Goal: Task Accomplishment & Management: Complete application form

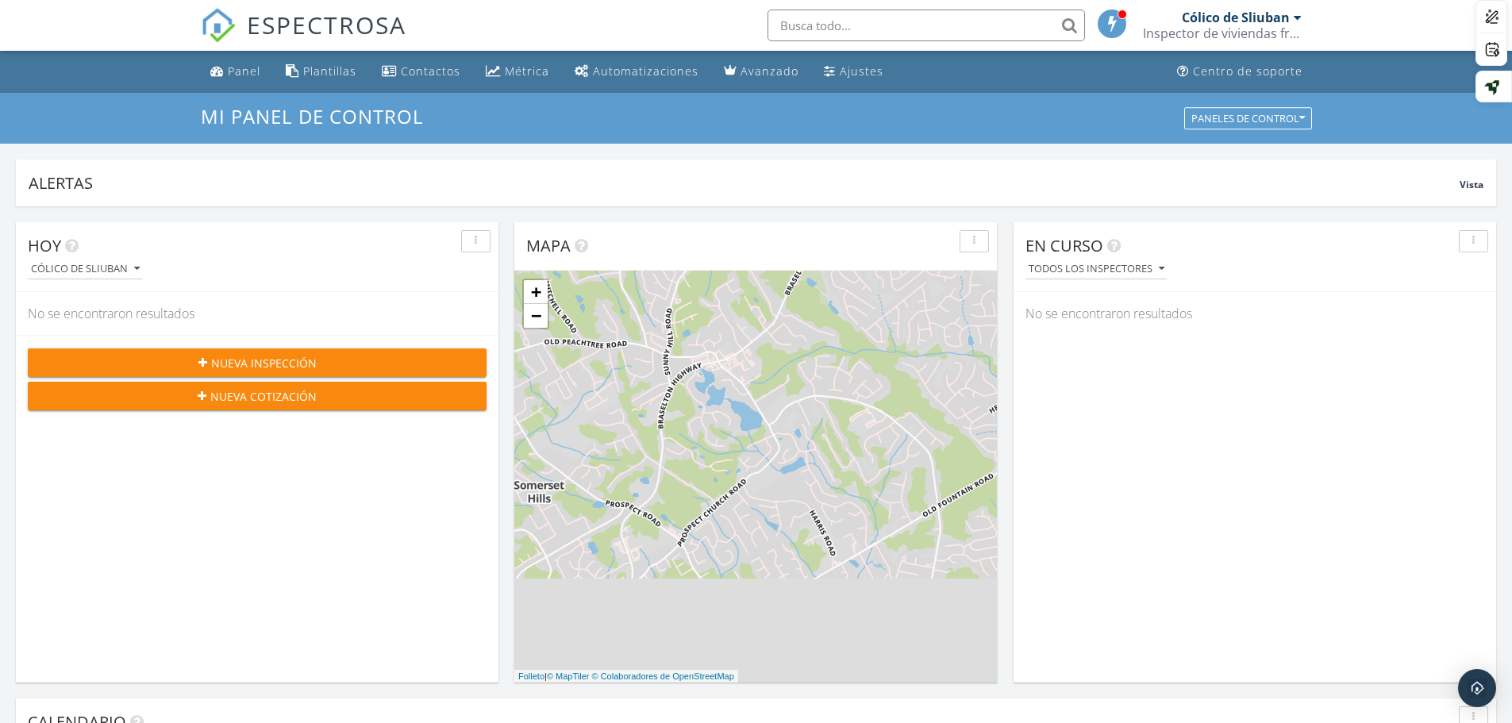
scroll to position [8, 8]
click at [271, 362] on font "Nueva inspección" at bounding box center [264, 363] width 106 height 15
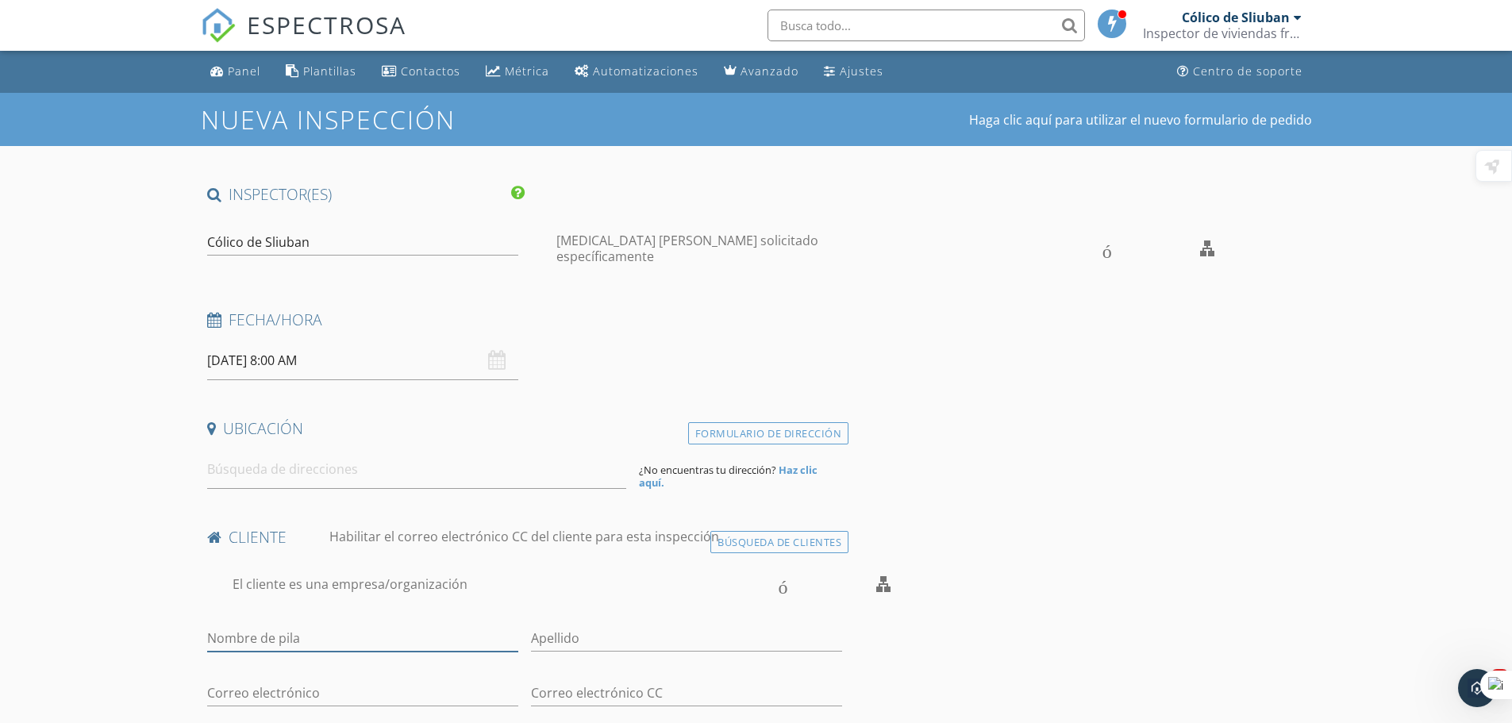
click at [392, 629] on input "Nombre de pila" at bounding box center [362, 639] width 311 height 26
type input "[PERSON_NAME]"
click at [363, 706] on input "Correo electrónico" at bounding box center [362, 693] width 311 height 26
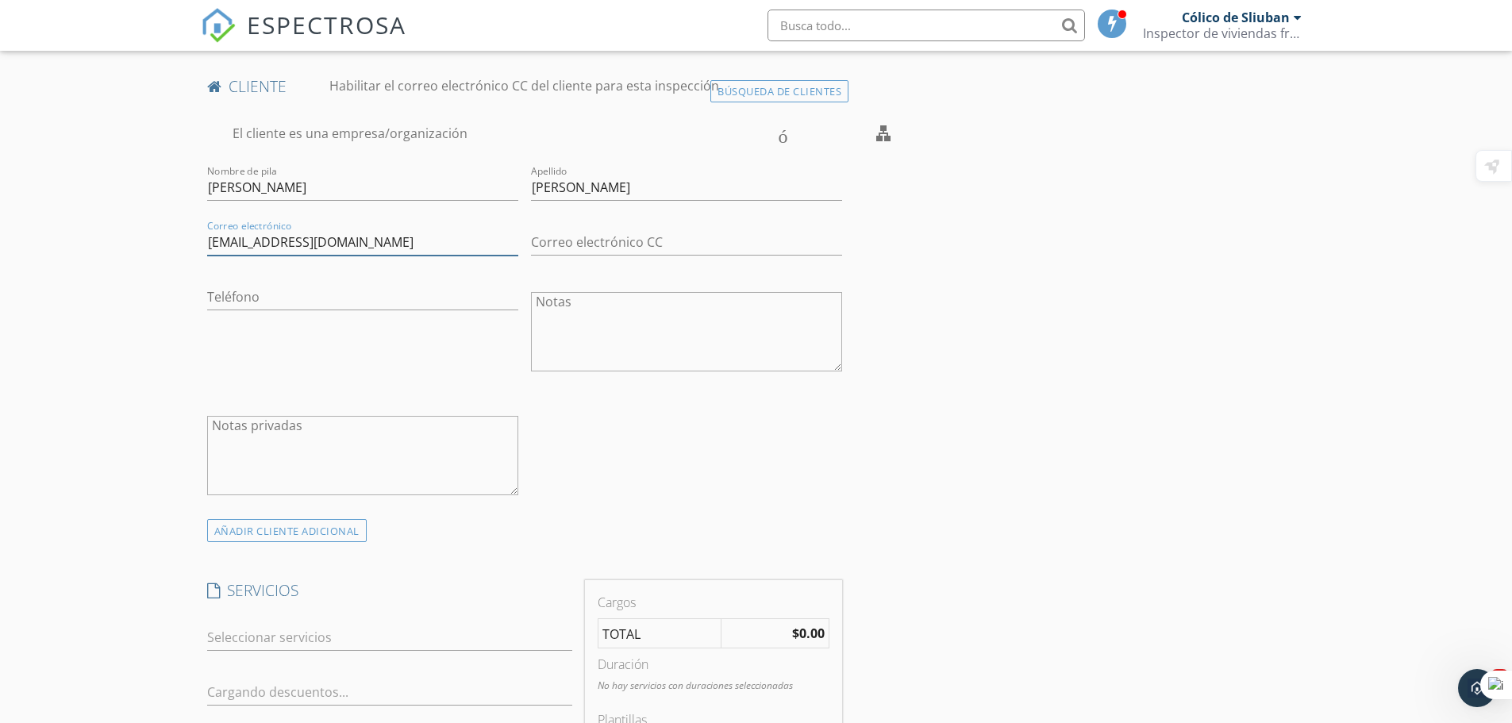
scroll to position [476, 0]
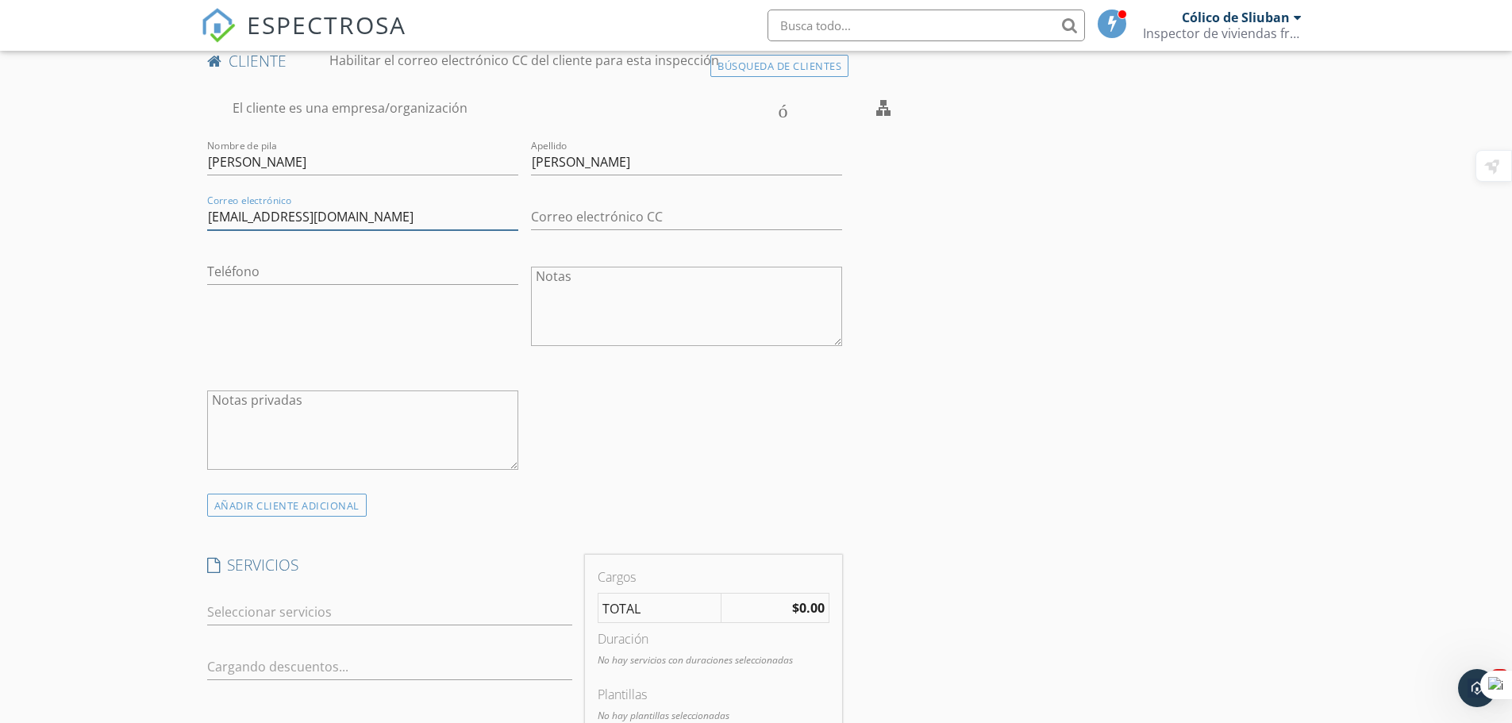
type input "victorescalanterealtor@gmail.com"
click at [376, 271] on input "Teléfono" at bounding box center [362, 272] width 311 height 26
drag, startPoint x: 417, startPoint y: 211, endPoint x: 371, endPoint y: 209, distance: 46.1
click at [371, 209] on input "victorescalanterealtor@gmail.com" at bounding box center [362, 217] width 311 height 26
drag, startPoint x: 214, startPoint y: 200, endPoint x: 183, endPoint y: 200, distance: 31.0
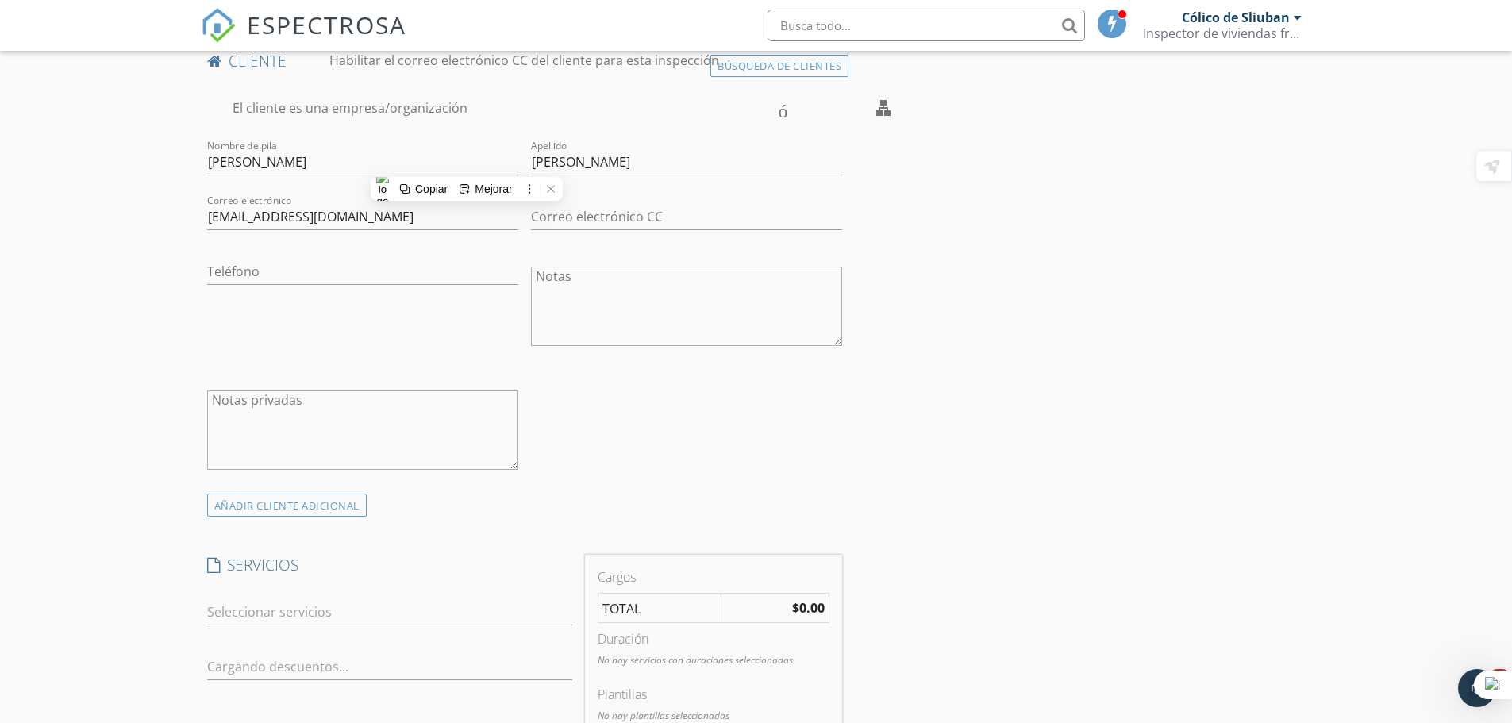
drag, startPoint x: 422, startPoint y: 224, endPoint x: 203, endPoint y: 213, distance: 219.4
click at [203, 213] on div "Correo electrónico victorescalanterealtor@gmail.com" at bounding box center [363, 218] width 324 height 55
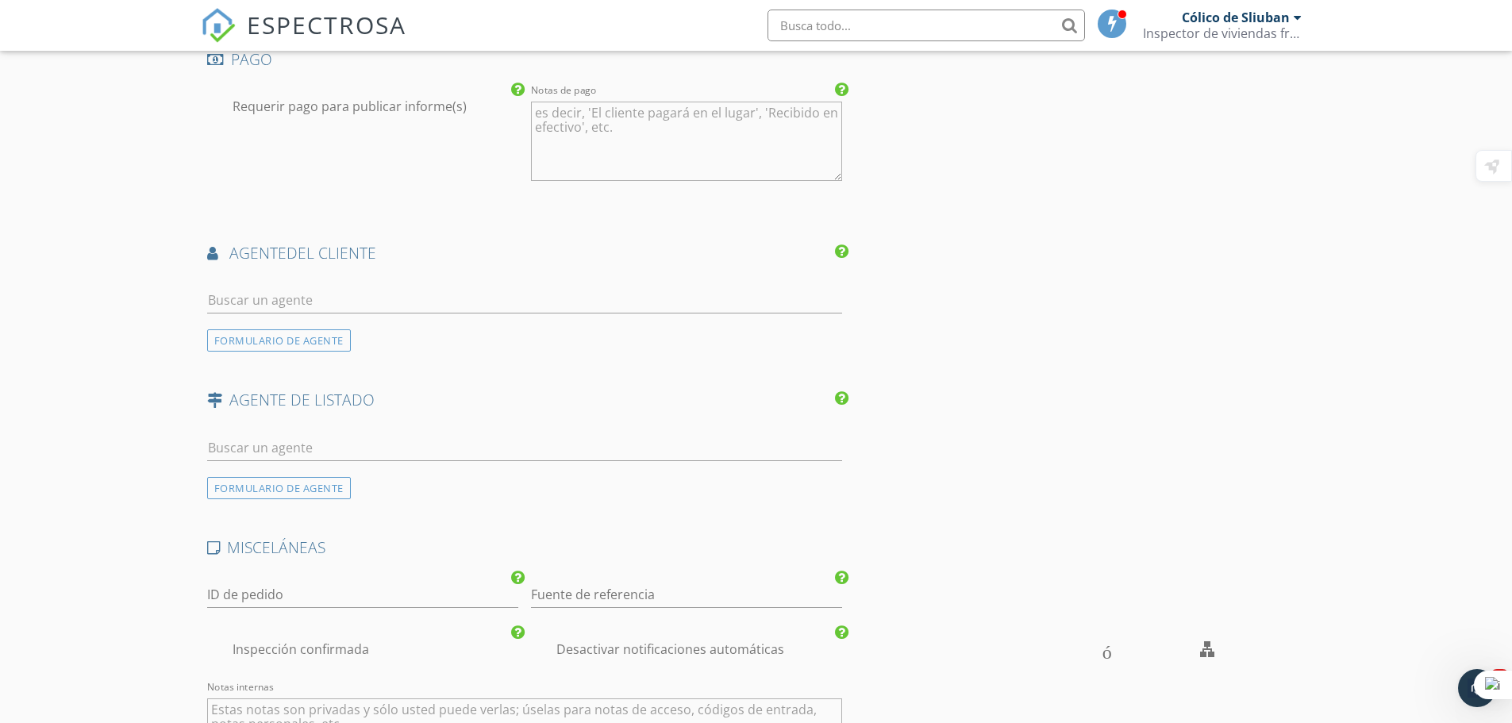
scroll to position [1429, 0]
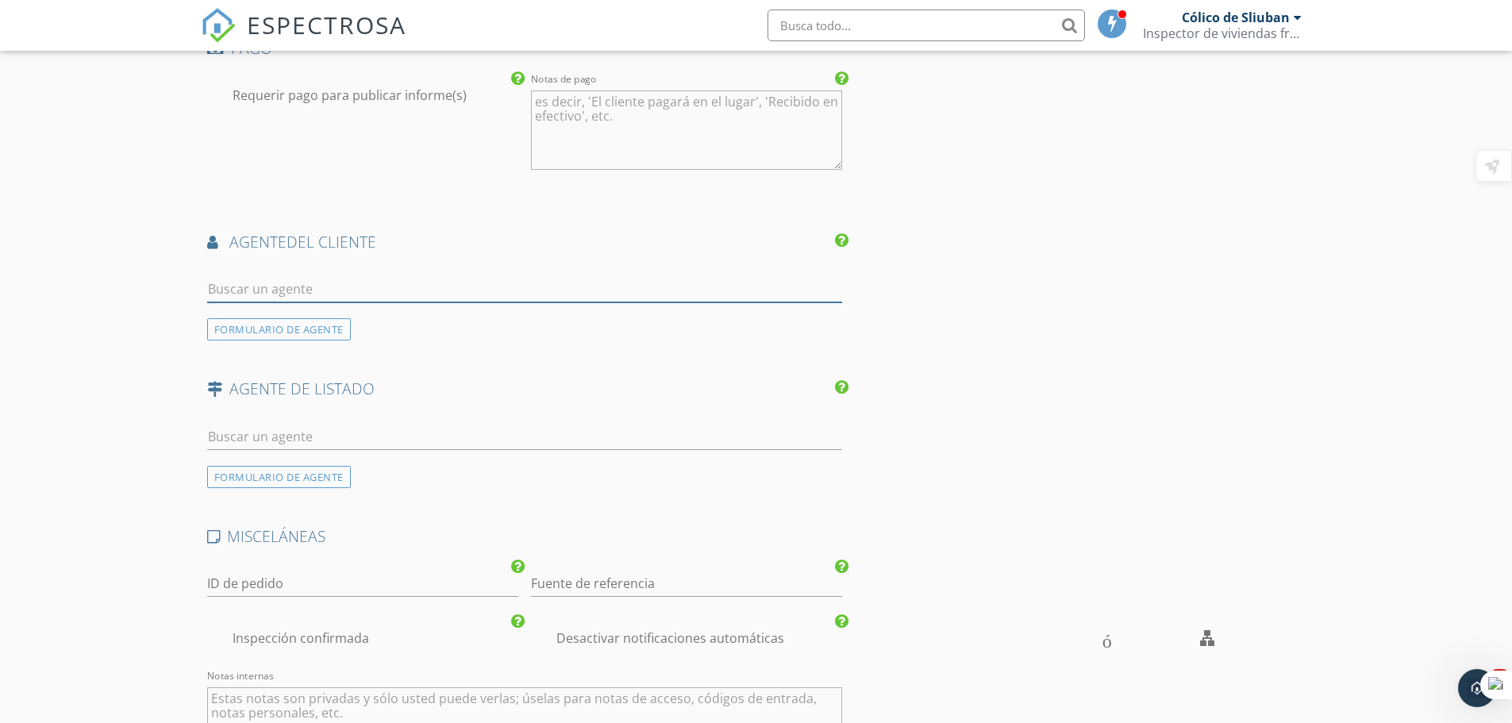
click at [302, 285] on input "text" at bounding box center [525, 289] width 636 height 26
type input "nidia"
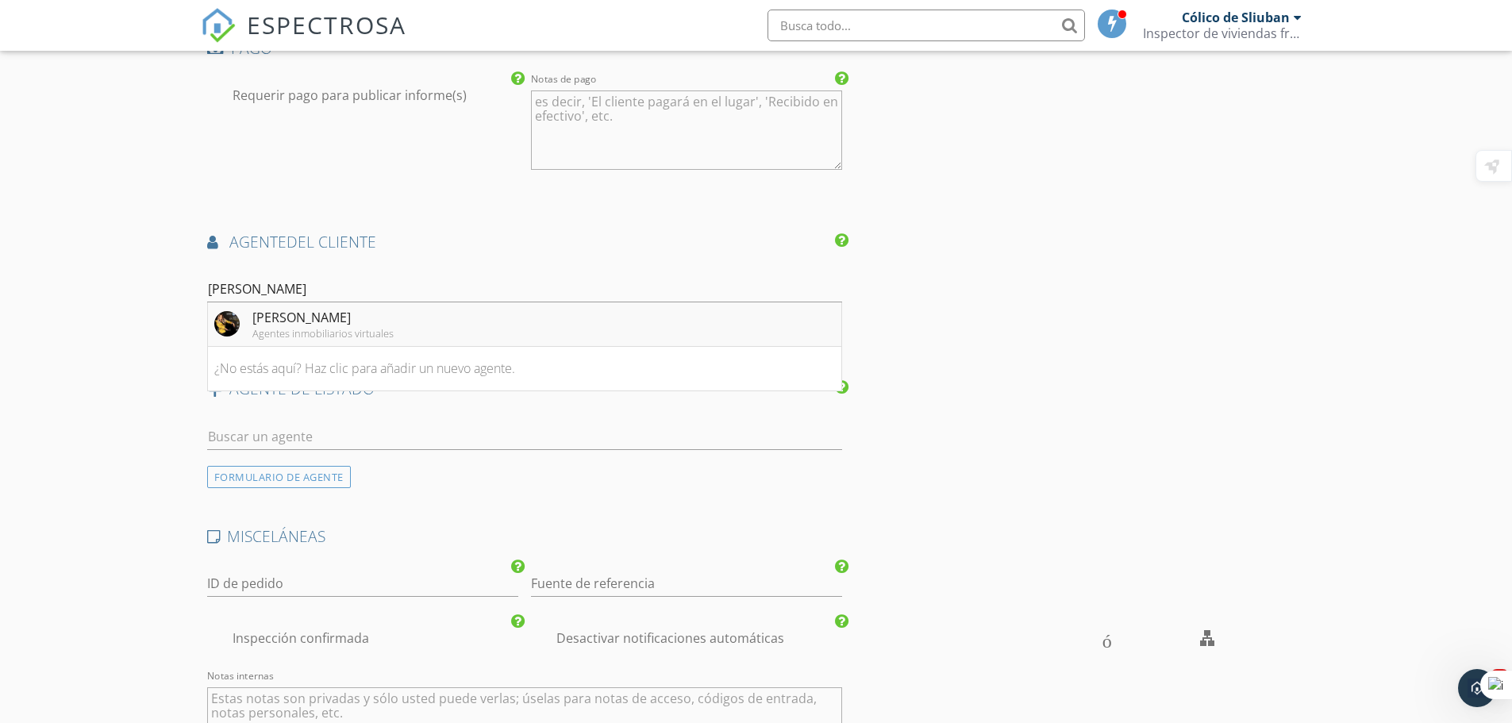
click at [262, 326] on font "[PERSON_NAME]" at bounding box center [301, 317] width 98 height 17
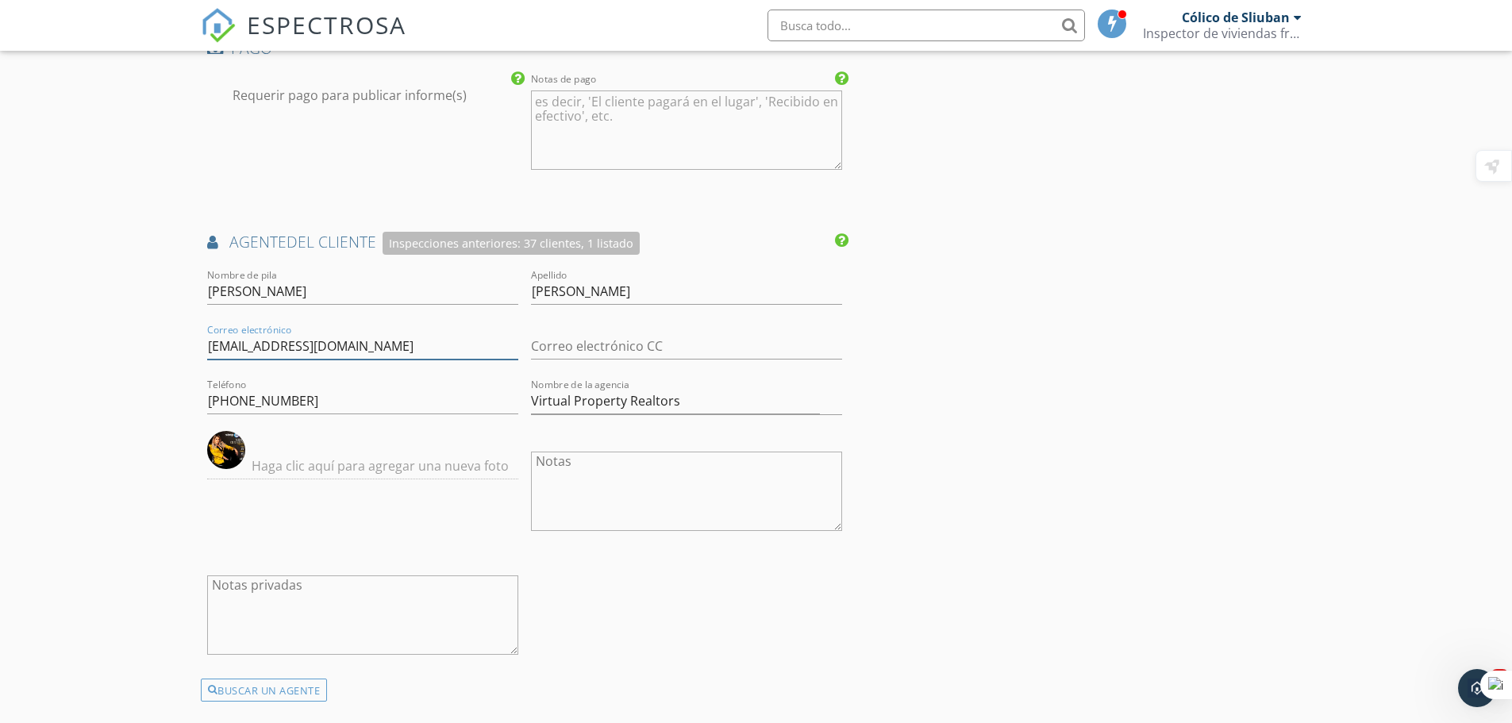
drag, startPoint x: 391, startPoint y: 344, endPoint x: 235, endPoint y: 345, distance: 155.6
click at [264, 345] on input "[EMAIL_ADDRESS][DOMAIN_NAME]" at bounding box center [362, 346] width 311 height 26
click at [192, 340] on div "Nueva inspección Haga clic aquí para utilizar el nuevo formulario de pedido INS…" at bounding box center [756, 51] width 1512 height 2775
click at [381, 342] on input "[EMAIL_ADDRESS][DOMAIN_NAME]" at bounding box center [362, 346] width 311 height 26
type input "[EMAIL_ADDRESS][DOMAIN_NAME]"
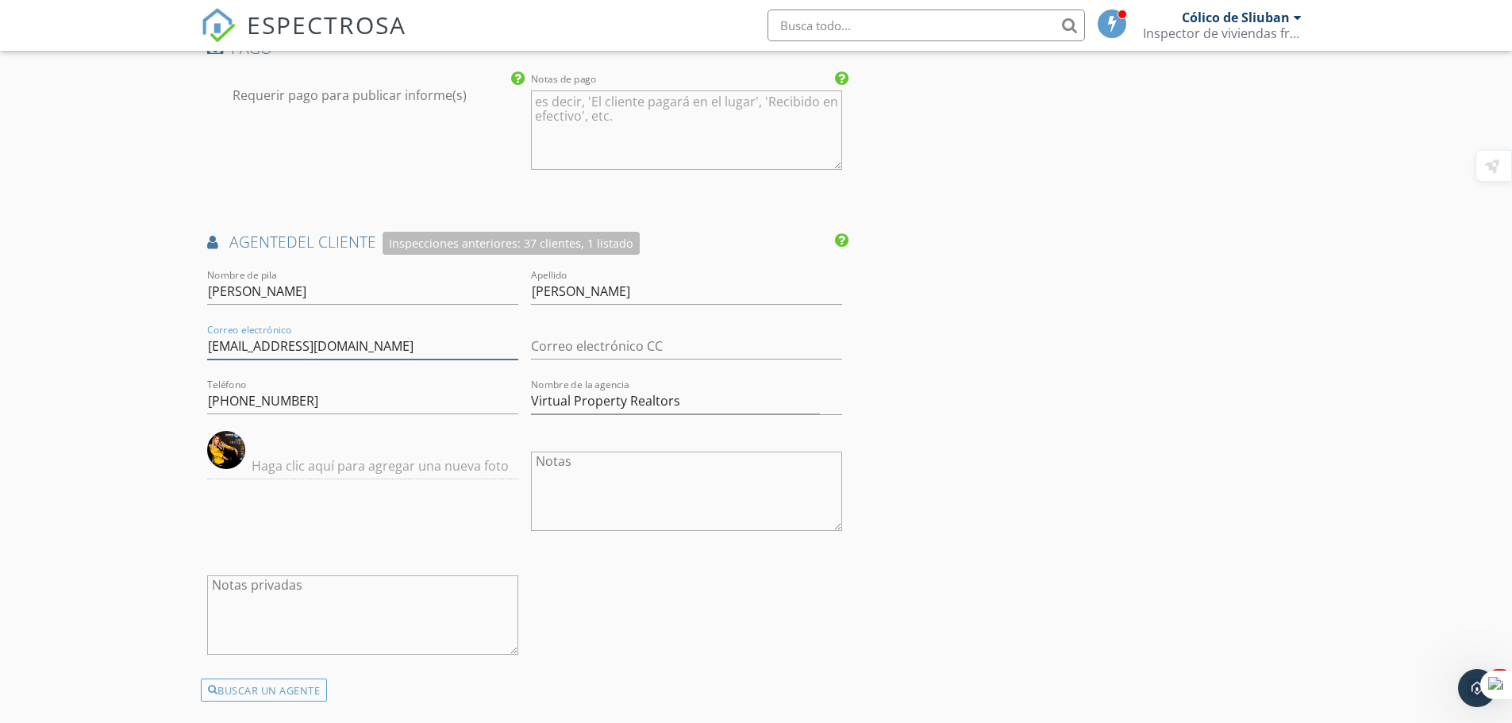
drag, startPoint x: 383, startPoint y: 347, endPoint x: 237, endPoint y: 345, distance: 145.3
click at [252, 348] on input "[EMAIL_ADDRESS][DOMAIN_NAME]" at bounding box center [362, 346] width 311 height 26
click at [169, 341] on div "Nueva inspección Haga clic aquí para utilizar el nuevo formulario de pedido INS…" at bounding box center [756, 51] width 1512 height 2775
drag, startPoint x: 169, startPoint y: 341, endPoint x: 205, endPoint y: 343, distance: 35.8
click at [205, 343] on div "Nueva inspección Haga clic aquí para utilizar el nuevo formulario de pedido INS…" at bounding box center [756, 51] width 1512 height 2775
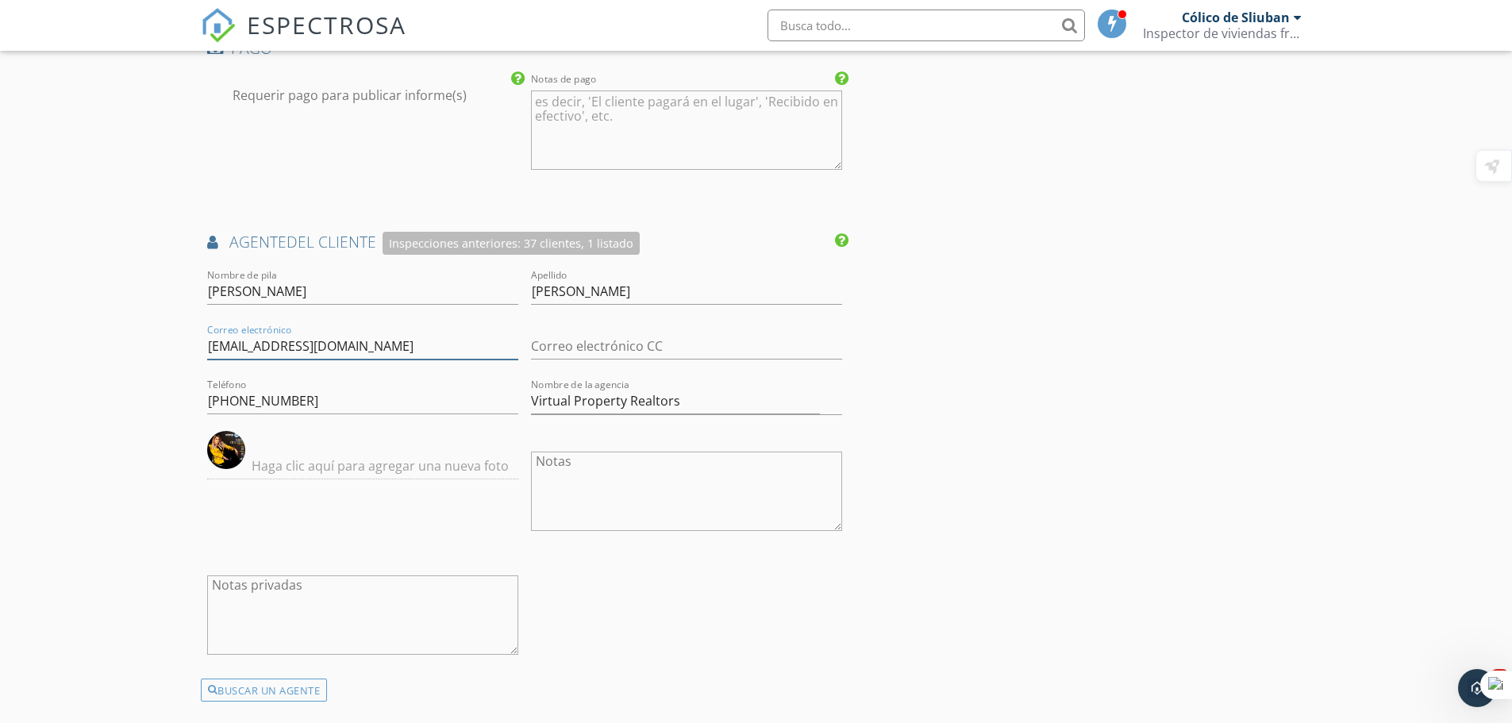
drag, startPoint x: 368, startPoint y: 344, endPoint x: 266, endPoint y: 343, distance: 102.4
click at [233, 337] on input "[EMAIL_ADDRESS][DOMAIN_NAME]" at bounding box center [362, 346] width 311 height 26
click at [988, 362] on div "INSPECTOR(ES) caja Cólico de Sliuban PRIMARIO Cólico de Sliuban flecha desplega…" at bounding box center [756, 77] width 1111 height 2645
drag, startPoint x: 395, startPoint y: 334, endPoint x: 99, endPoint y: 324, distance: 296.3
click at [99, 324] on div "Nueva inspección Haga clic aquí para utilizar el nuevo formulario de pedido INS…" at bounding box center [756, 51] width 1512 height 2775
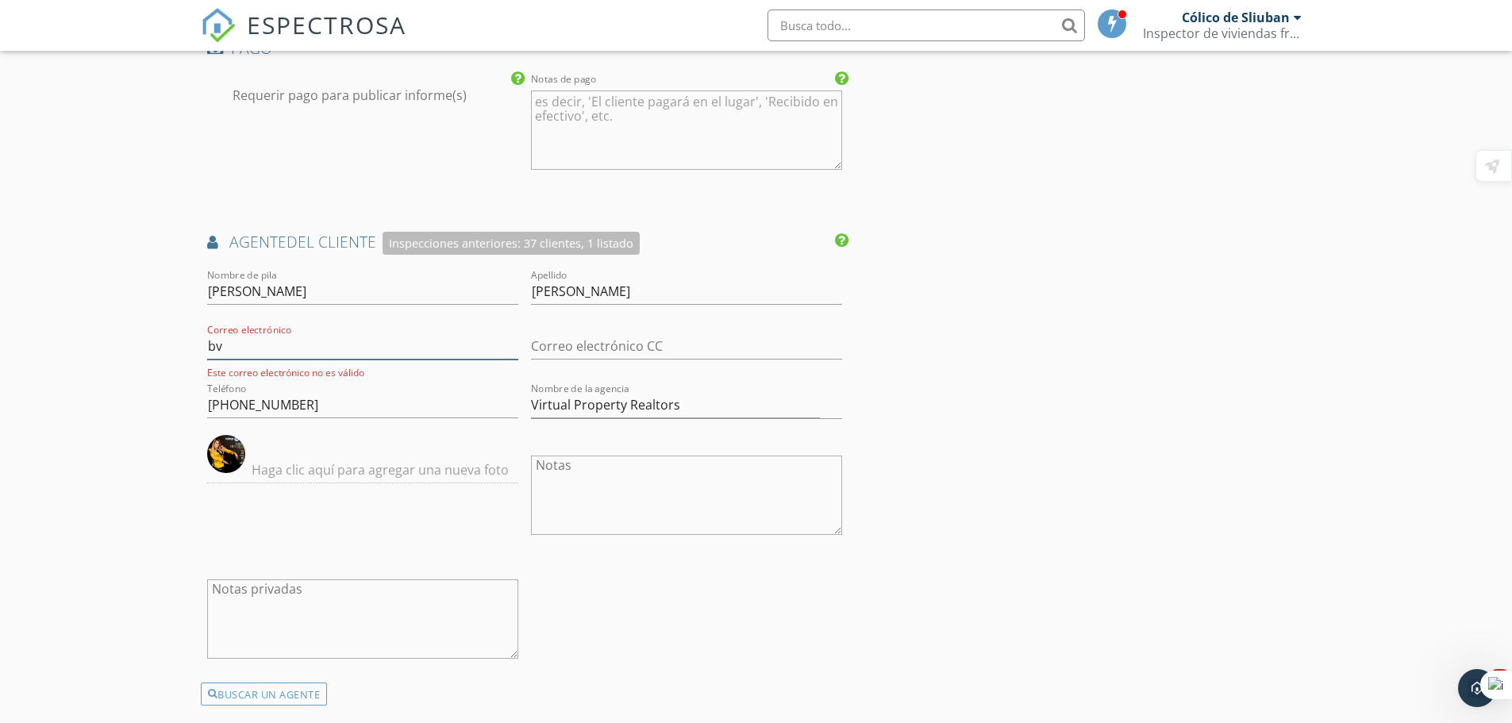
type input "b"
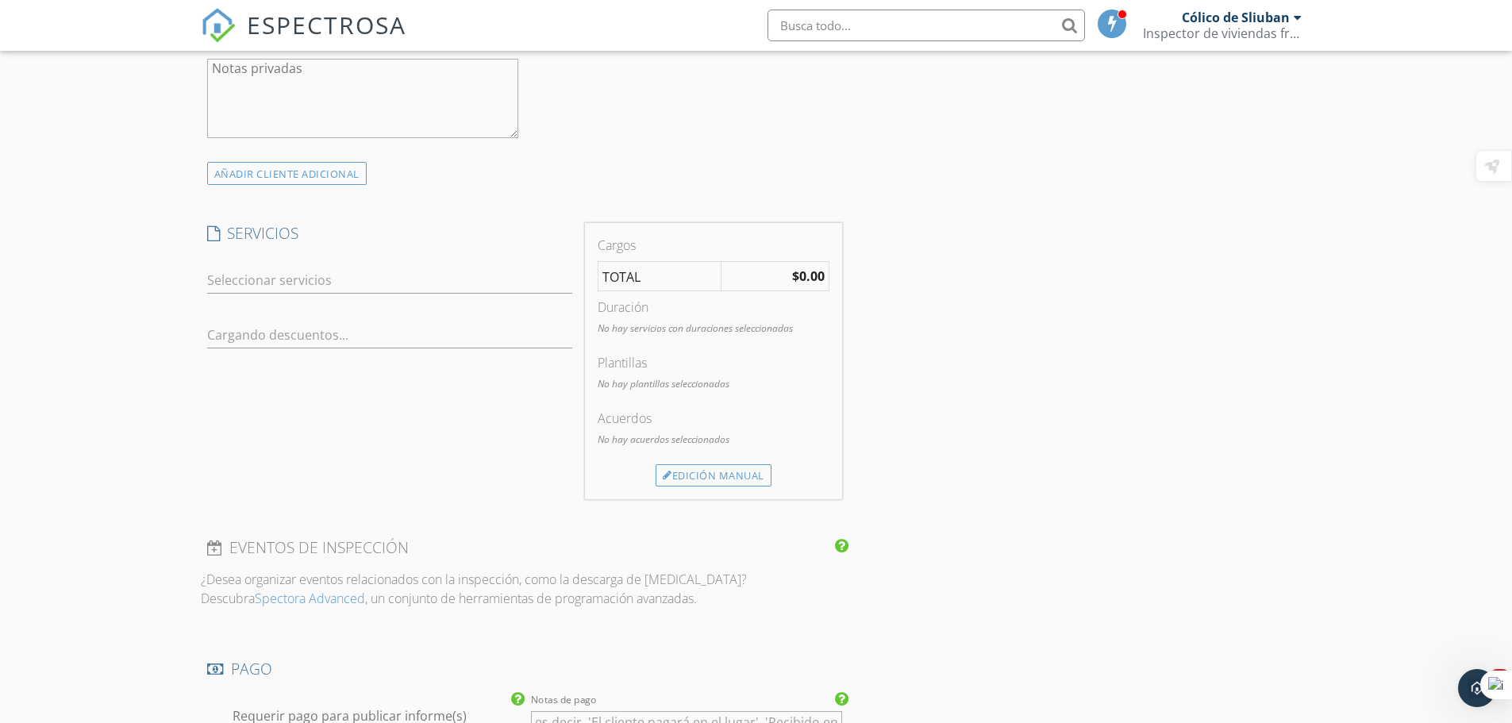
scroll to position [715, 0]
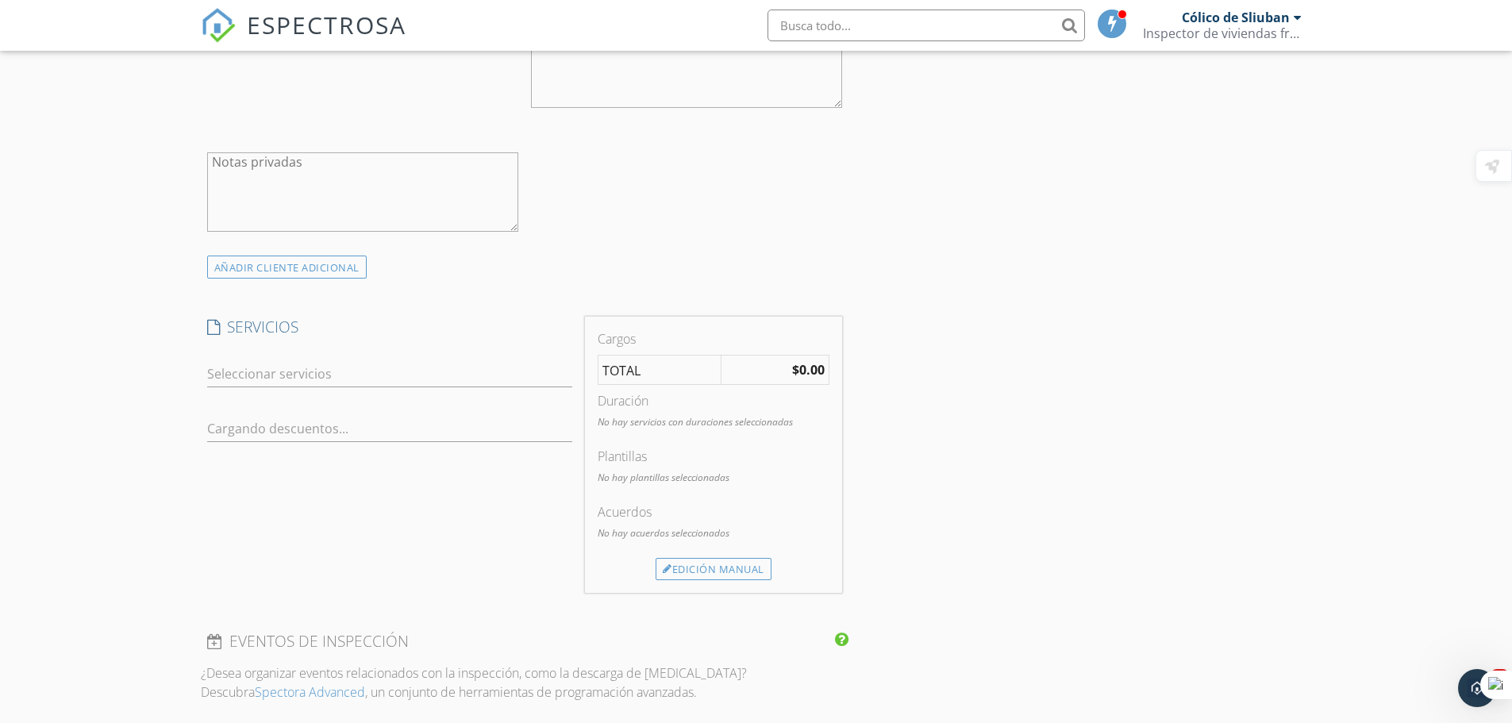
type input "[EMAIL_ADDRESS][DOMAIN_NAME]"
click at [306, 369] on div at bounding box center [378, 373] width 343 height 25
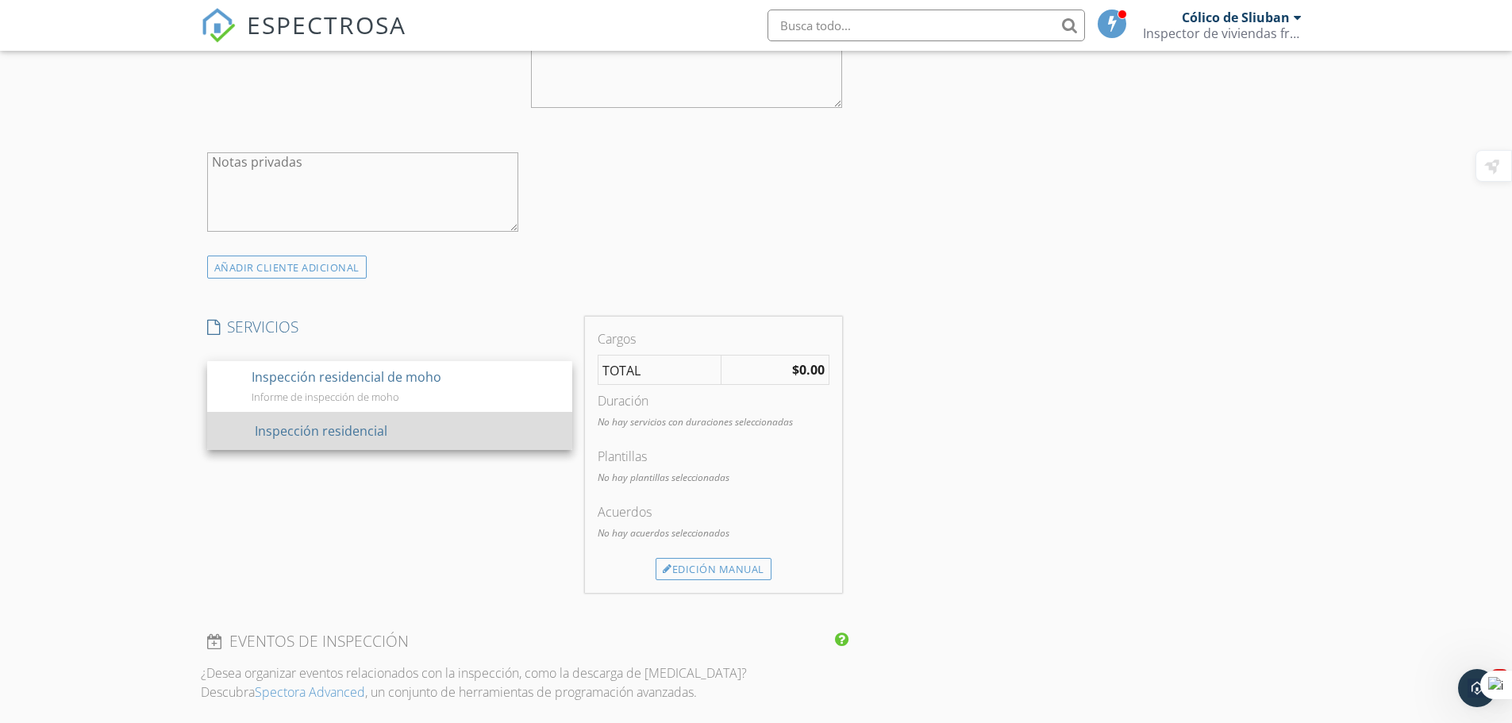
click at [367, 441] on div "Inspección residencial" at bounding box center [406, 431] width 305 height 32
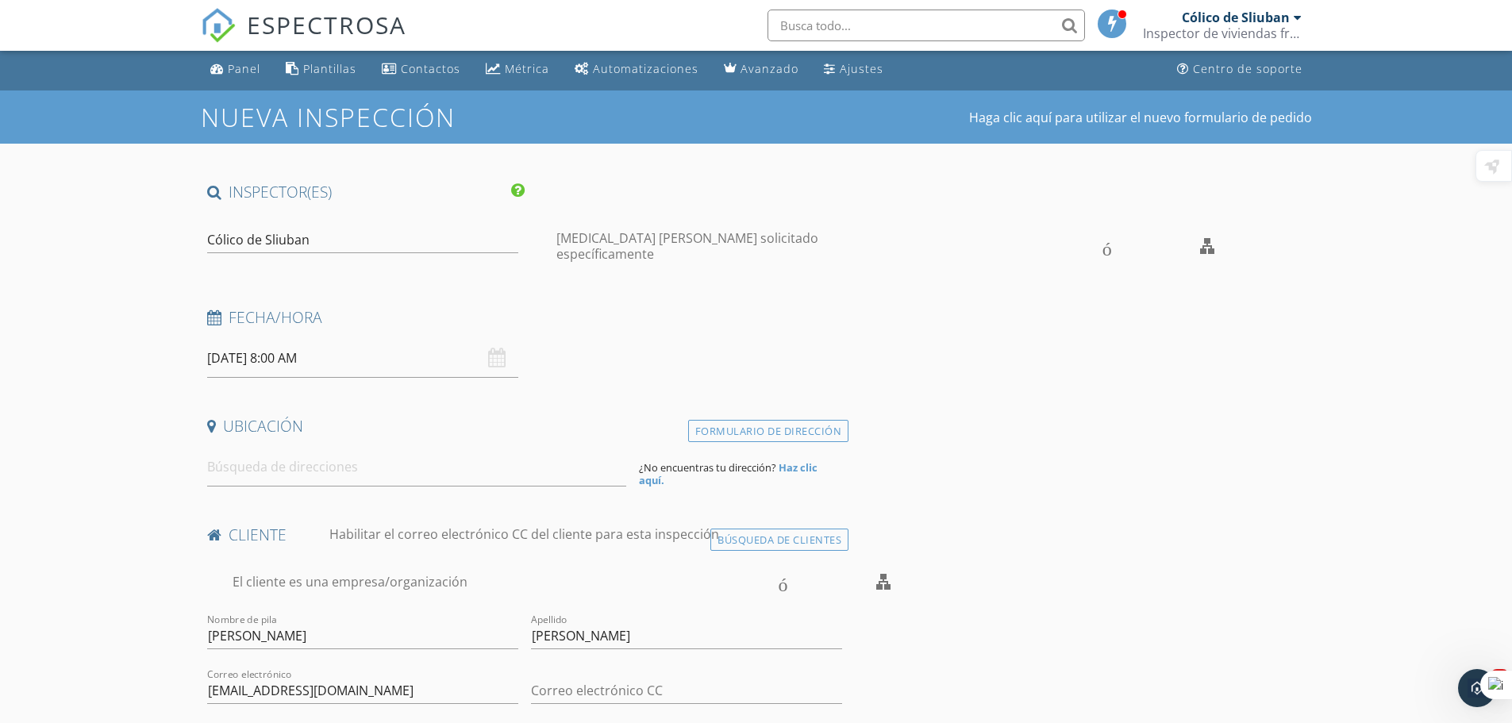
scroll to position [0, 0]
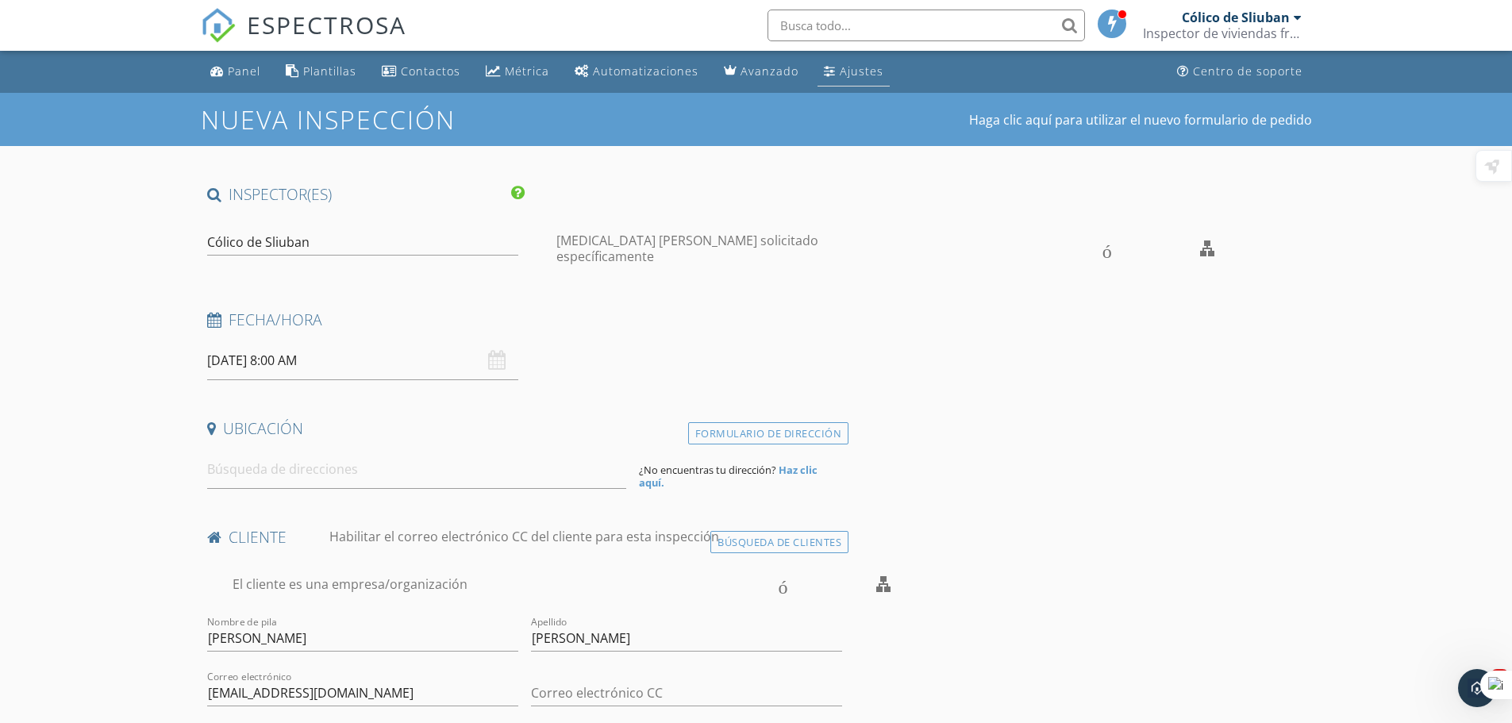
click at [818, 66] on link "Ajustes" at bounding box center [854, 71] width 72 height 29
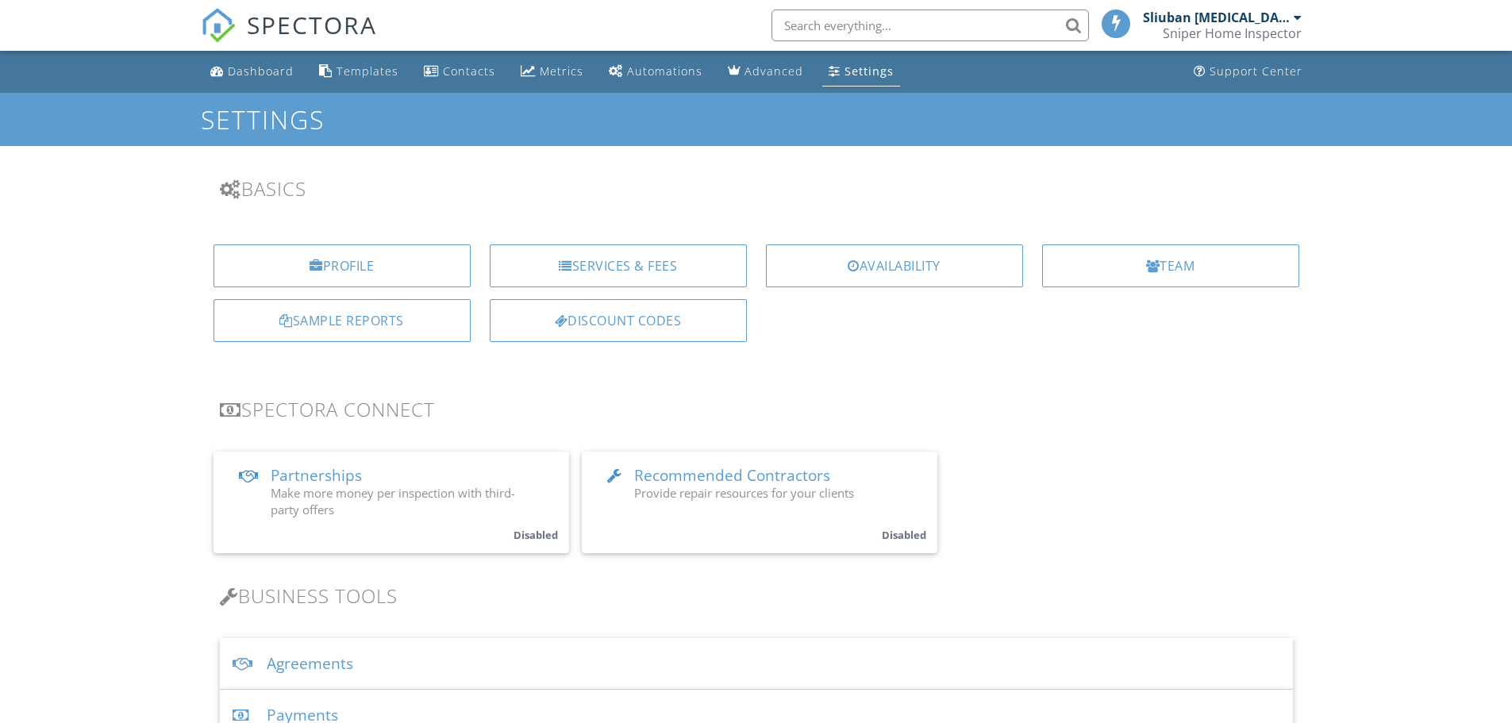
click at [614, 256] on div "Services & Fees" at bounding box center [618, 266] width 257 height 43
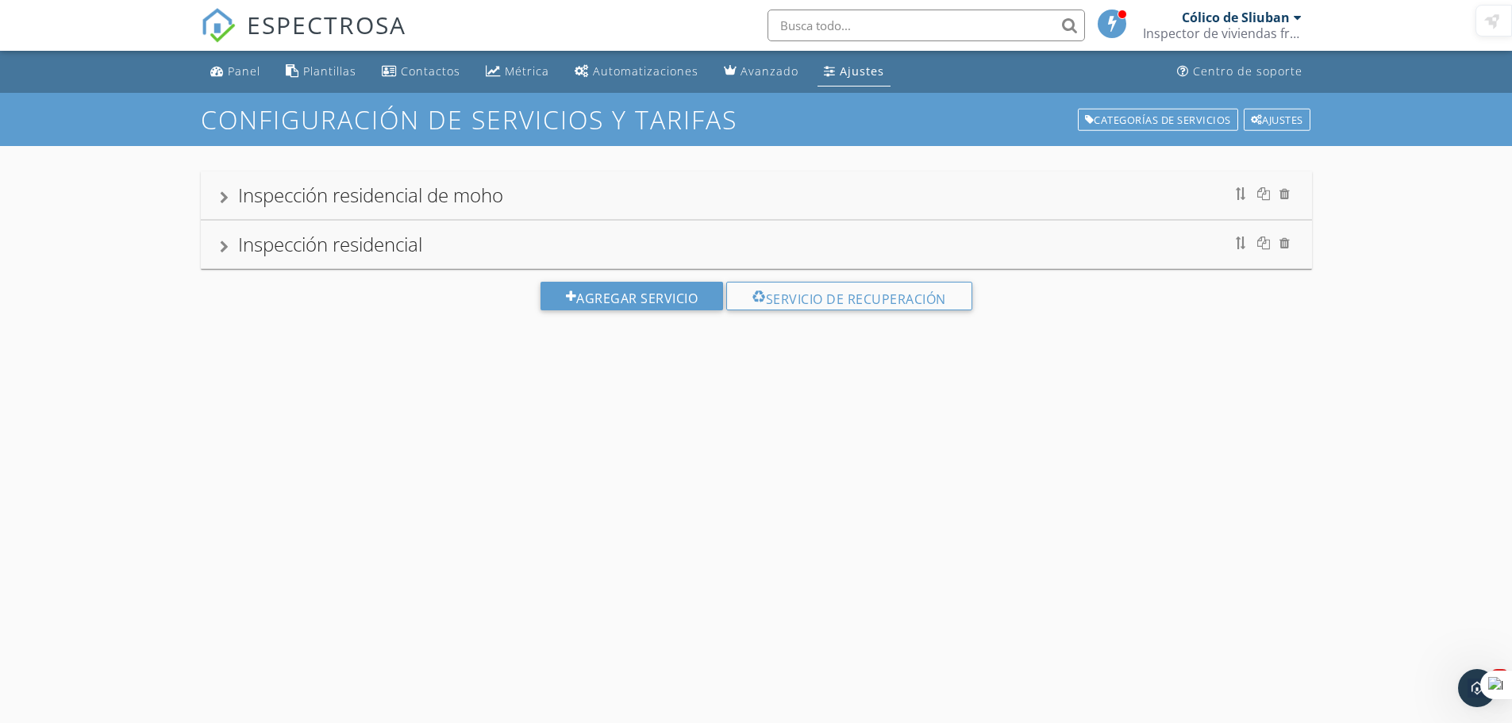
click at [426, 260] on div "Inspección residencial" at bounding box center [756, 245] width 1111 height 48
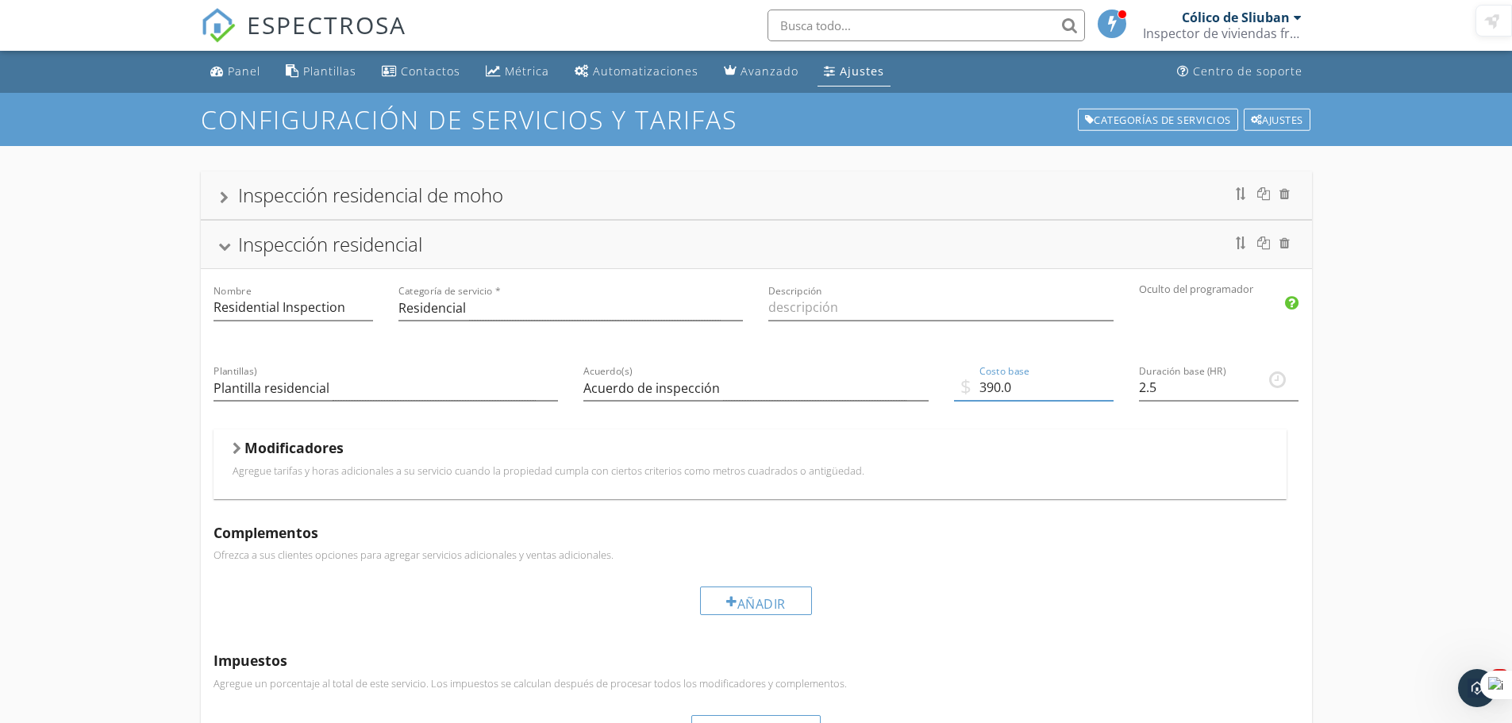
click at [1000, 383] on input "390.0" at bounding box center [1034, 388] width 160 height 26
type input "420"
click at [234, 67] on font "Panel" at bounding box center [244, 71] width 33 height 15
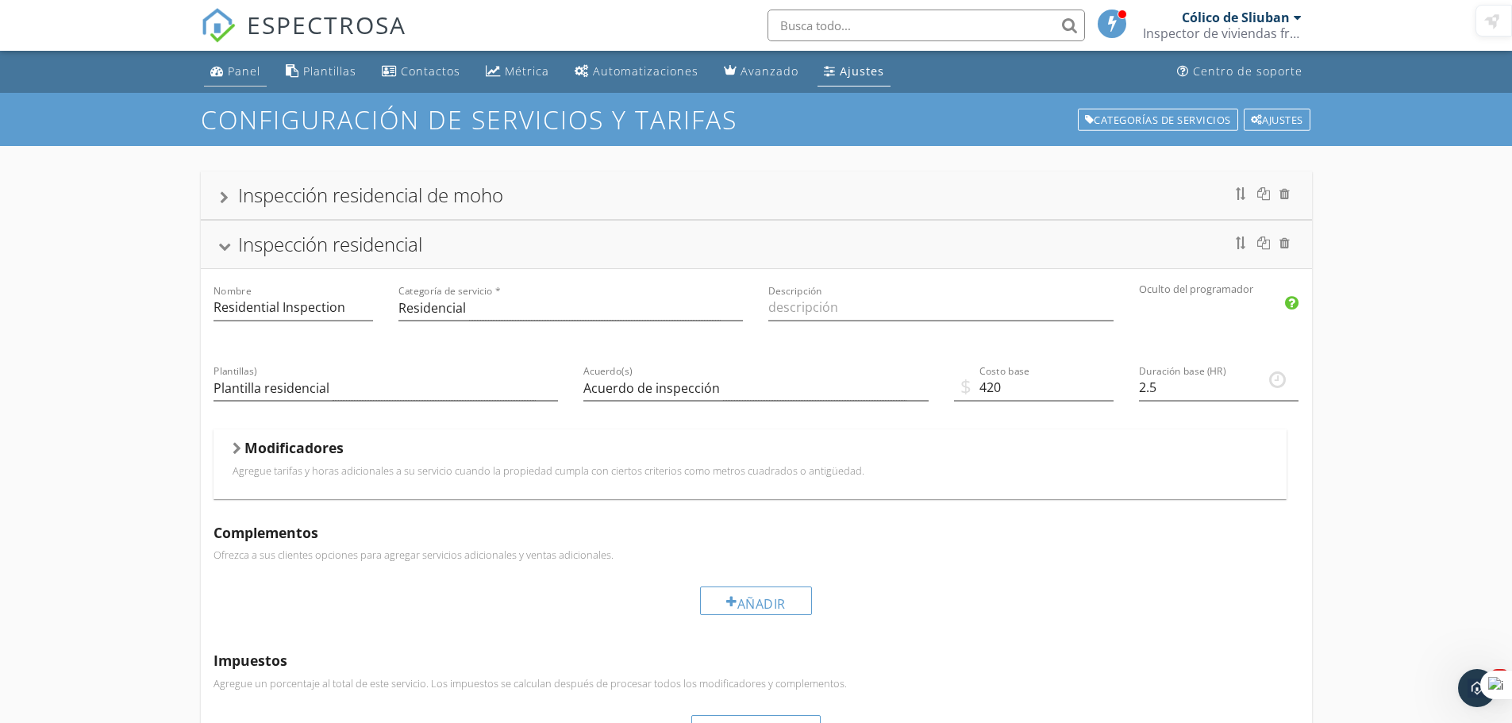
click at [234, 67] on font "Panel" at bounding box center [244, 71] width 33 height 15
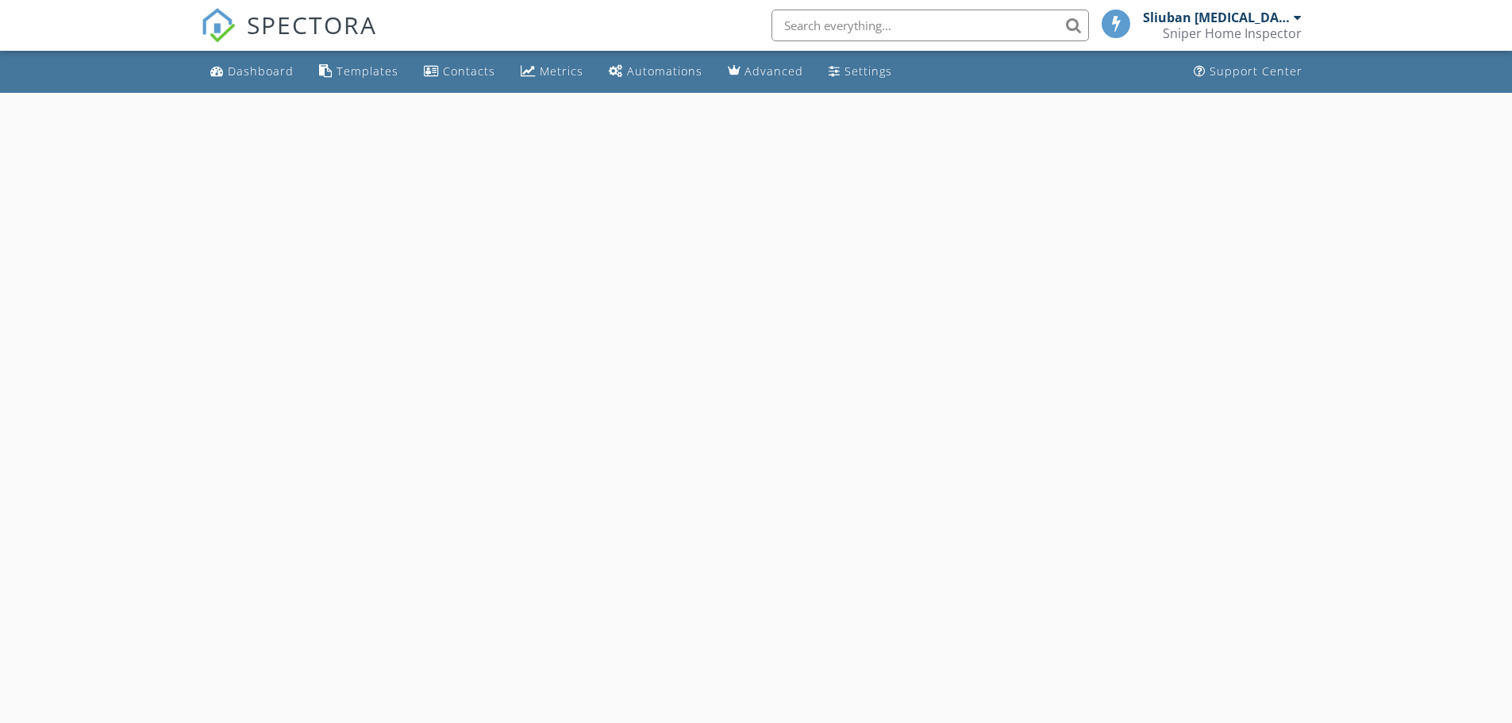
select select "8"
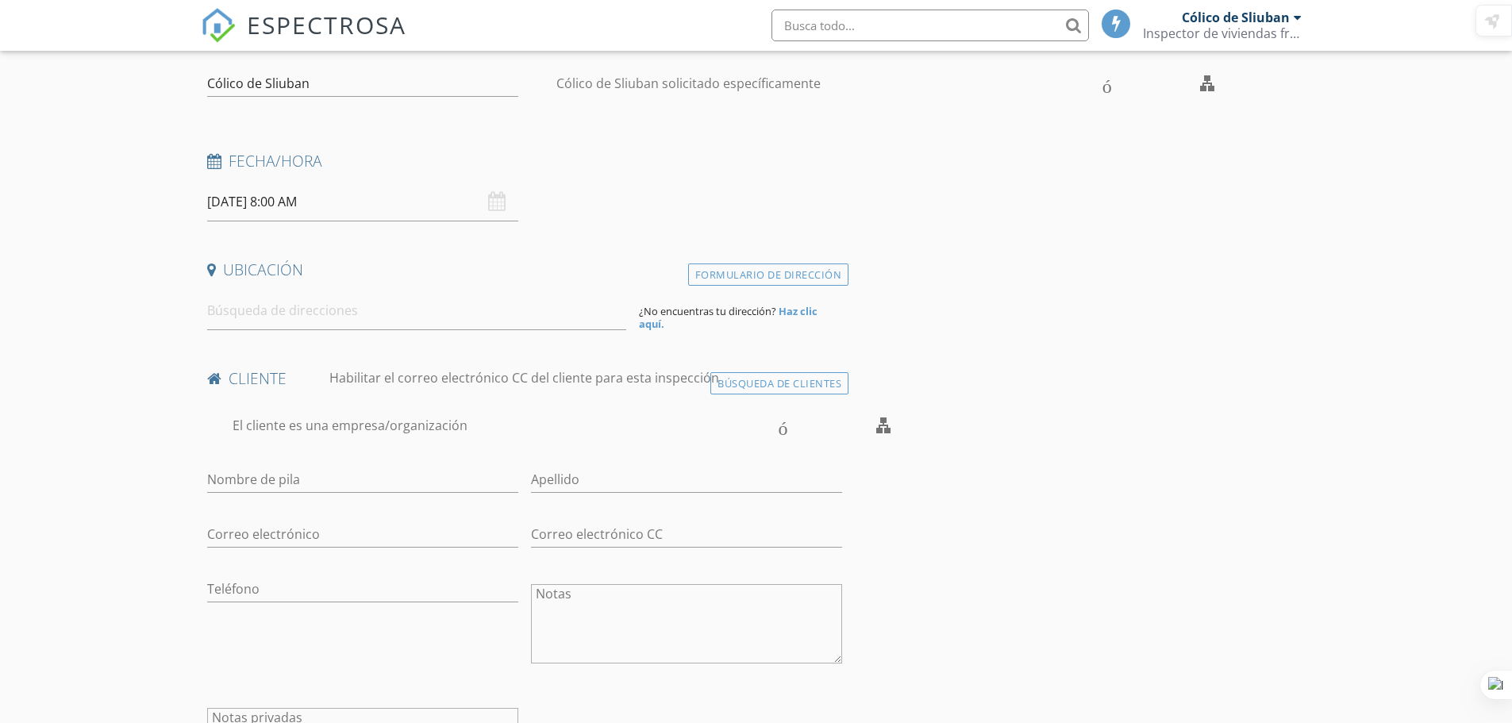
click at [498, 202] on div "[DATE] 8:00 AM" at bounding box center [362, 202] width 311 height 39
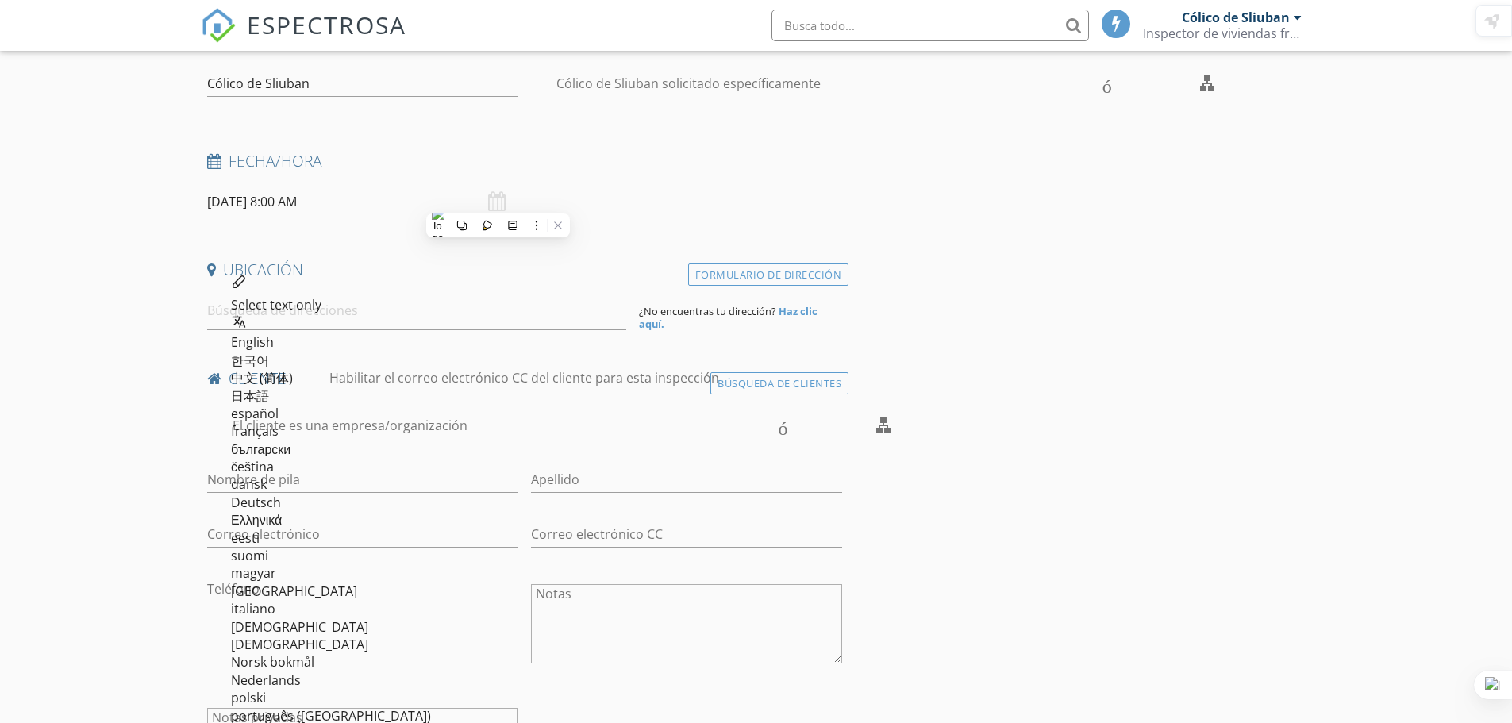
click at [350, 205] on input "[DATE] 8:00 AM" at bounding box center [362, 202] width 311 height 39
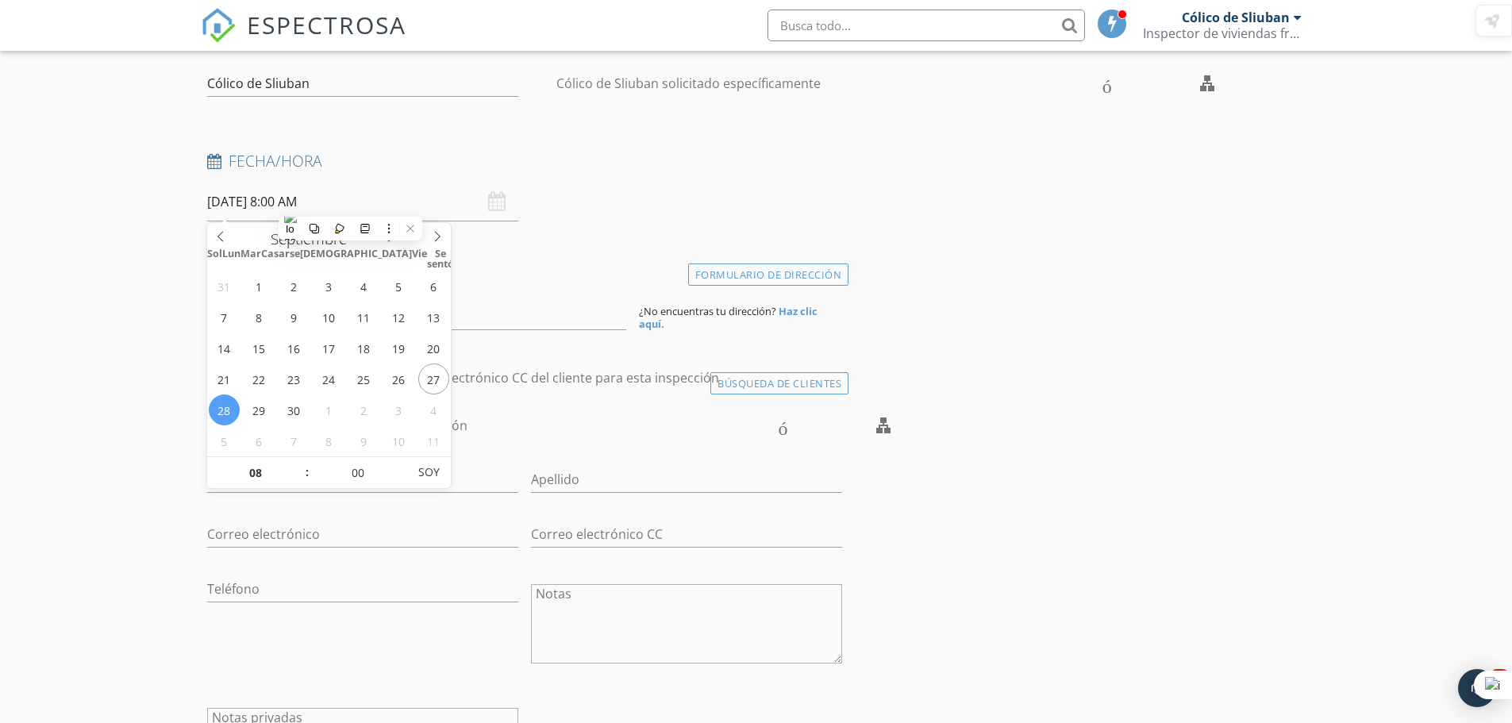
click at [376, 201] on input "28/09/2025 8:00 AM" at bounding box center [362, 202] width 311 height 39
click at [398, 209] on input "28/09/2025 8:00 AM" at bounding box center [362, 202] width 311 height 39
type input "09"
type input "[DATE] 9:00 AM"
click at [299, 459] on span at bounding box center [299, 465] width 11 height 16
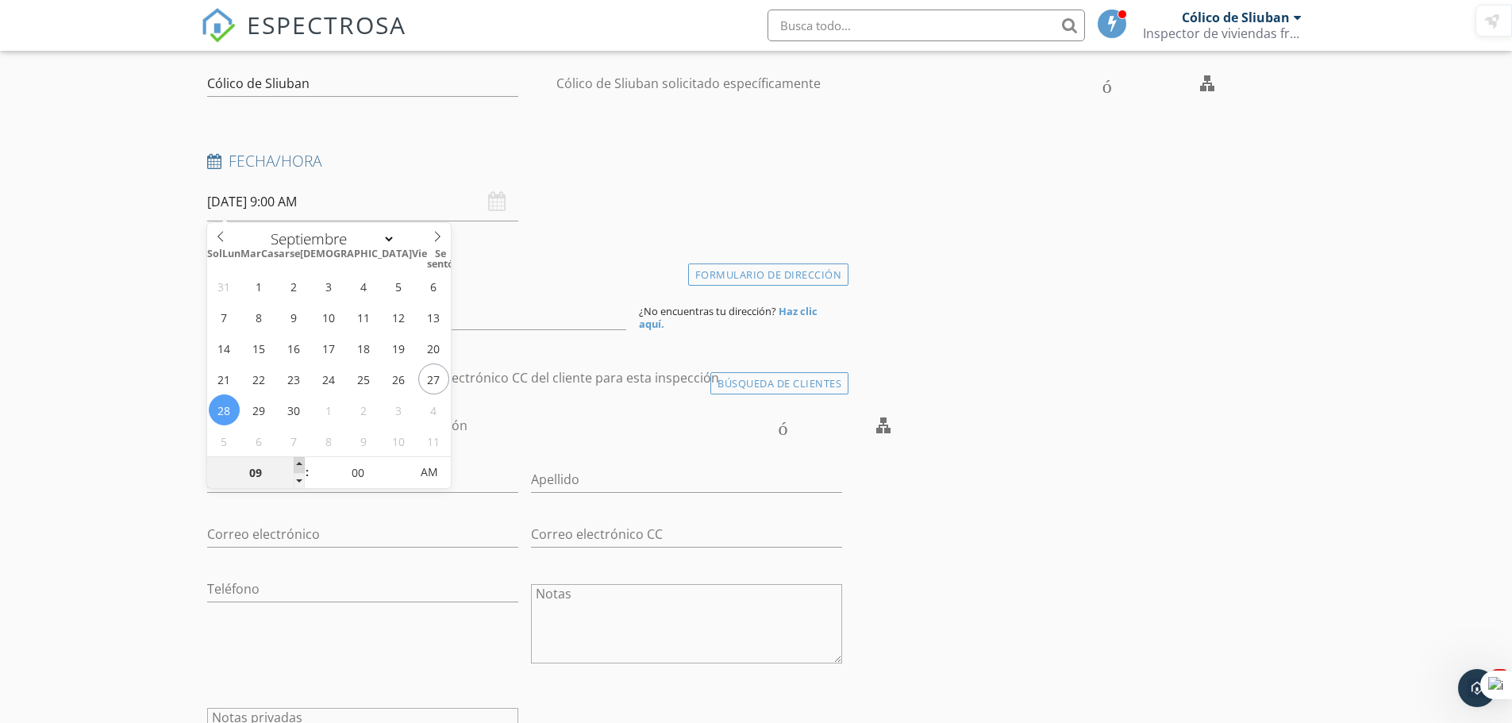
type input "10"
type input "[DATE] 10:00 AM"
click at [299, 459] on span at bounding box center [299, 465] width 11 height 16
click at [307, 476] on div "10 : 00 AM" at bounding box center [329, 473] width 245 height 32
type input "09"
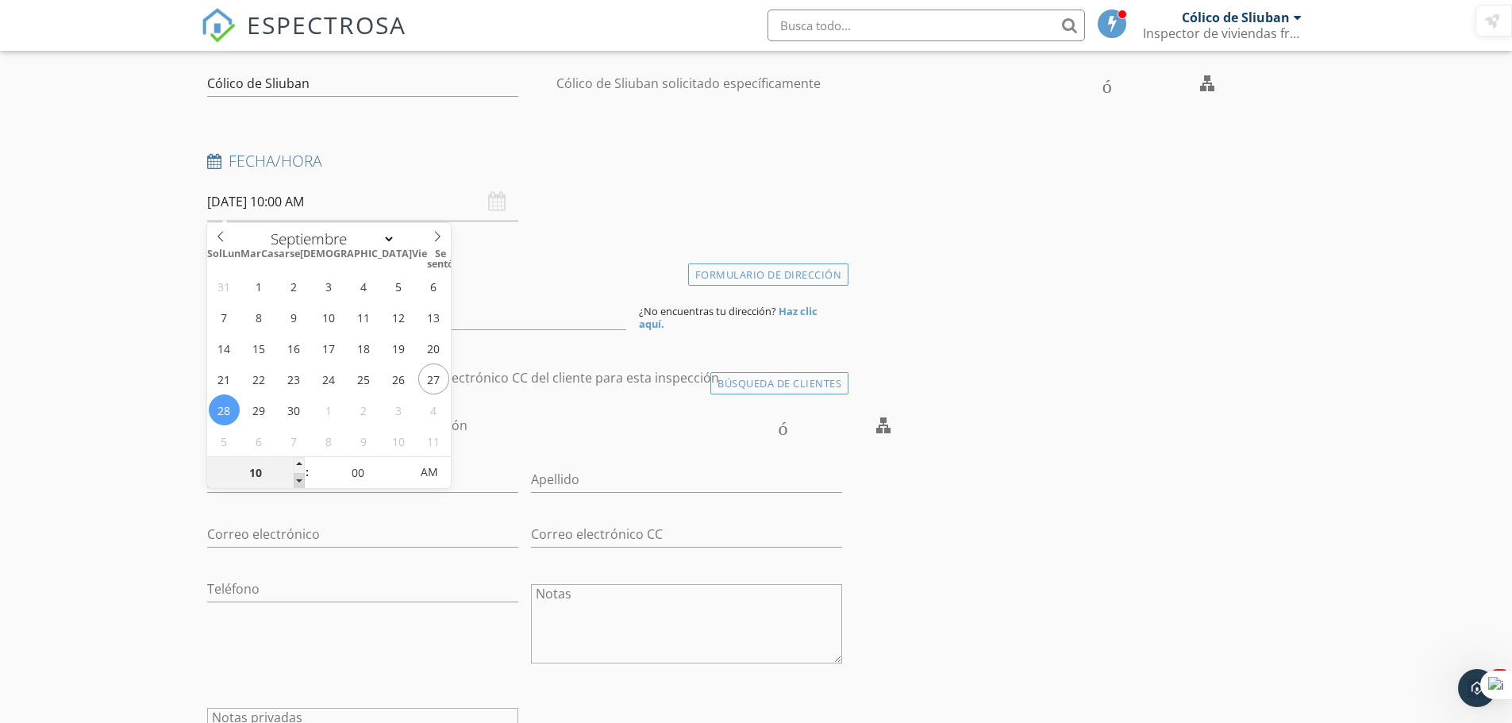
type input "[DATE] 9:00 AM"
click at [298, 479] on span at bounding box center [299, 481] width 11 height 16
type input "08"
type input "28/09/2025 8:00 AM"
click at [298, 479] on span at bounding box center [299, 481] width 11 height 16
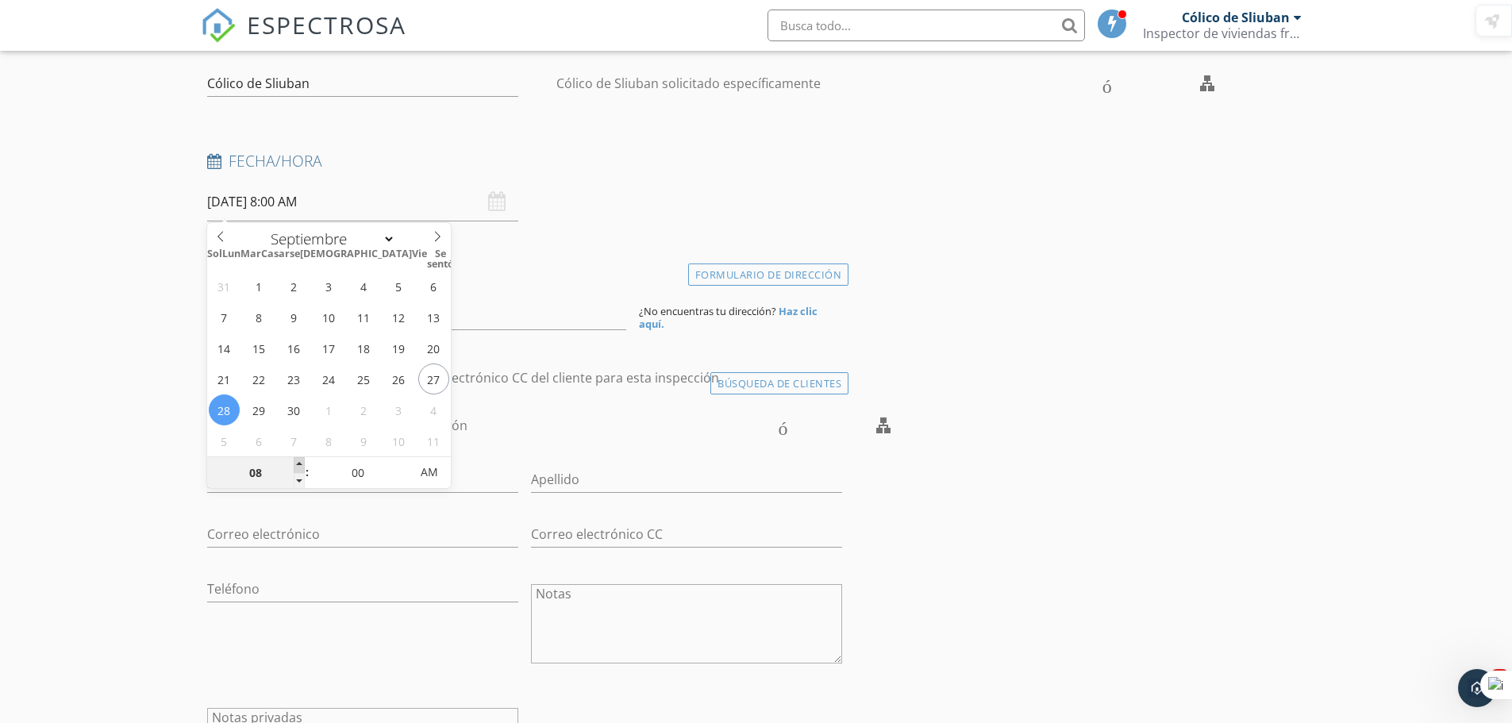
type input "09"
type input "[DATE] 9:00 AM"
click at [299, 468] on span at bounding box center [299, 465] width 11 height 16
click at [671, 218] on div "Fecha/Hora 28/09/2025 9:00 AM" at bounding box center [525, 186] width 649 height 71
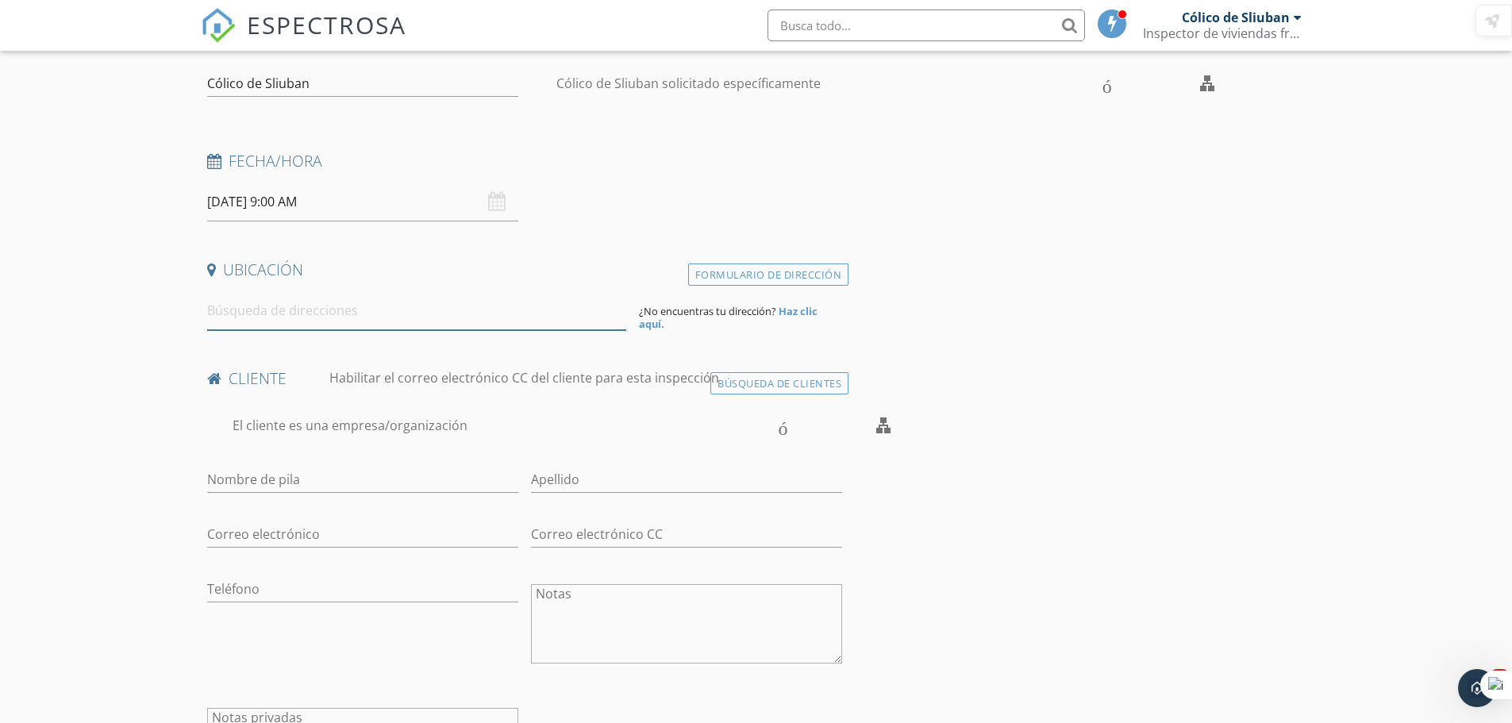
click at [307, 313] on input at bounding box center [416, 310] width 419 height 39
type input "6154 Lauren Lane, Rex, GA, EE. UU."
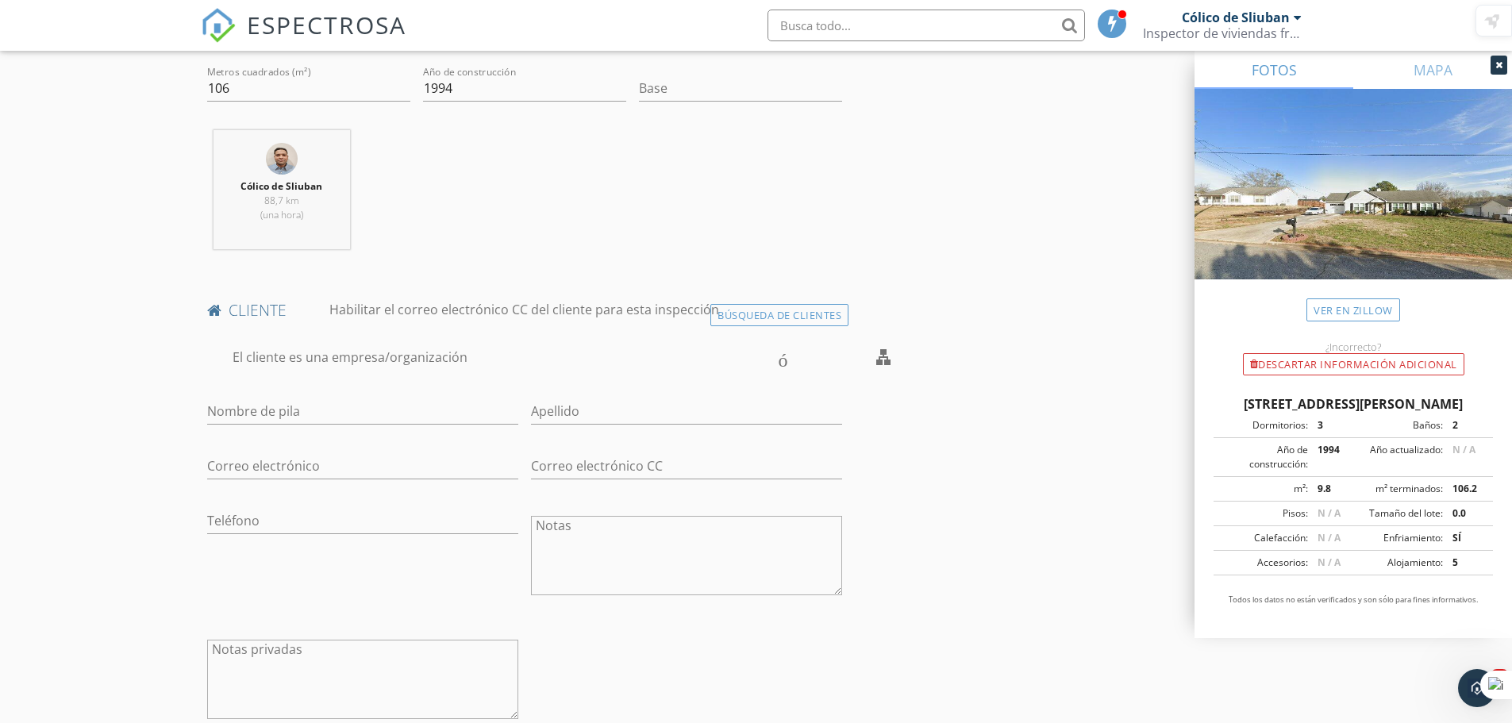
scroll to position [556, 0]
click at [279, 407] on input "Nombre de pila" at bounding box center [362, 408] width 311 height 26
type input "r"
type input "[PERSON_NAME]"
type input "Flores"
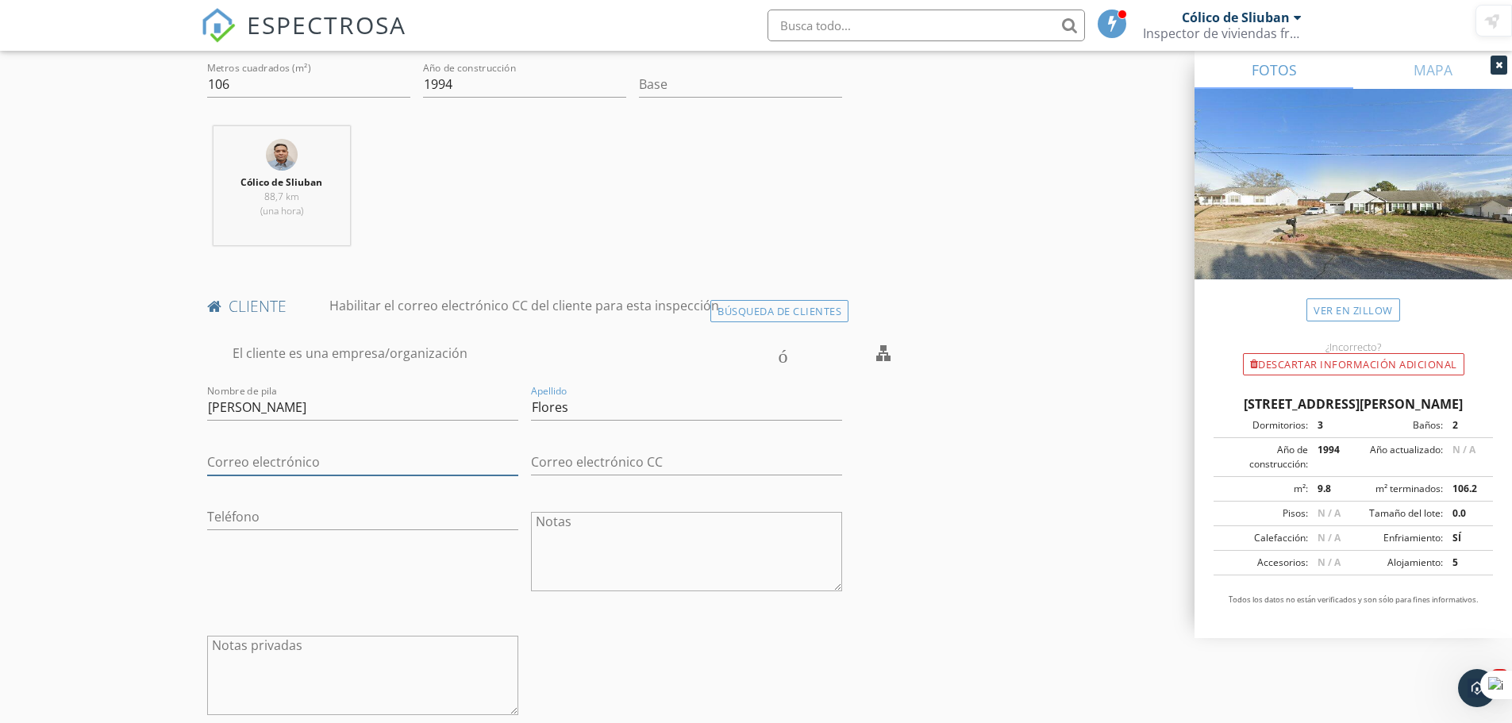
click at [291, 452] on input "Correo electrónico" at bounding box center [362, 462] width 311 height 26
click at [328, 471] on input "ricardoflgr203@g" at bounding box center [362, 462] width 311 height 26
type input "[EMAIL_ADDRESS][DOMAIN_NAME]"
click at [252, 518] on input "Teléfono" at bounding box center [362, 517] width 311 height 26
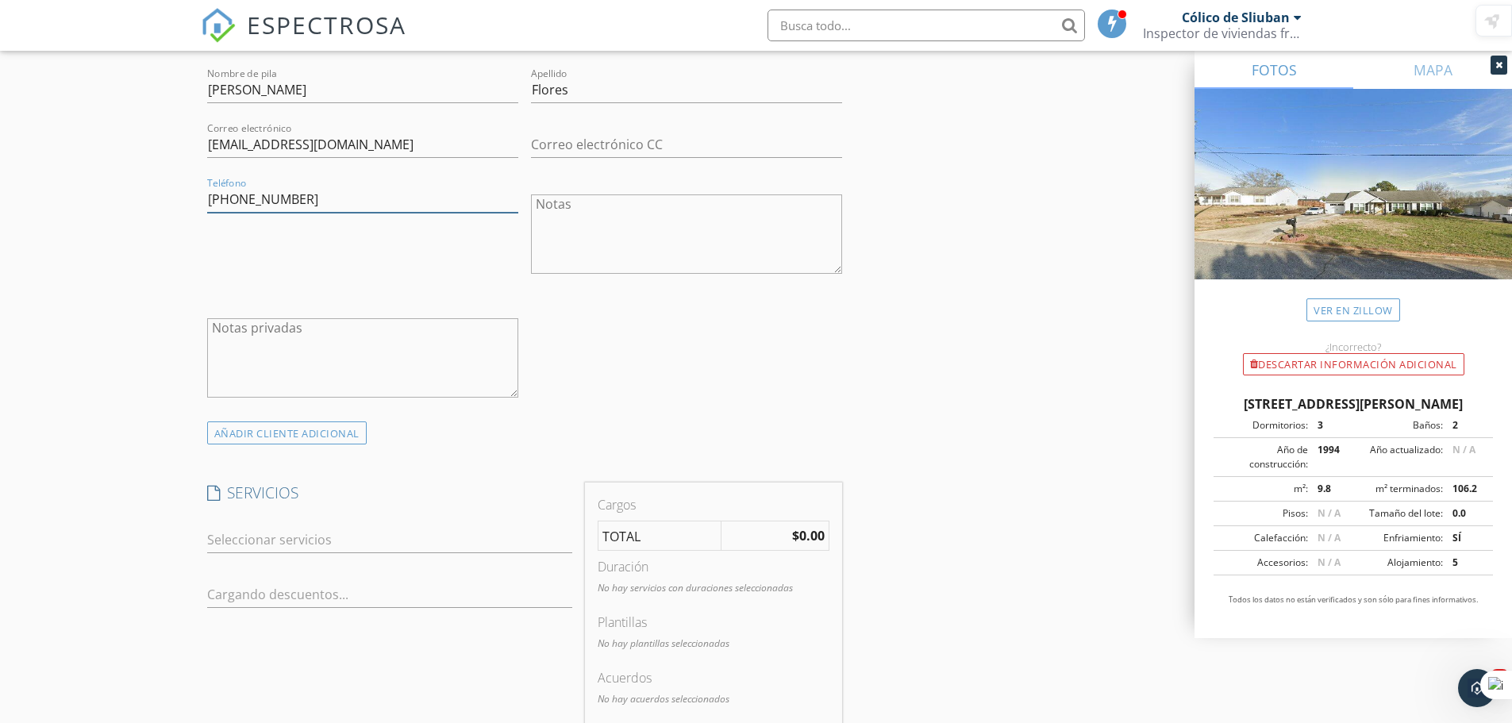
scroll to position [1032, 0]
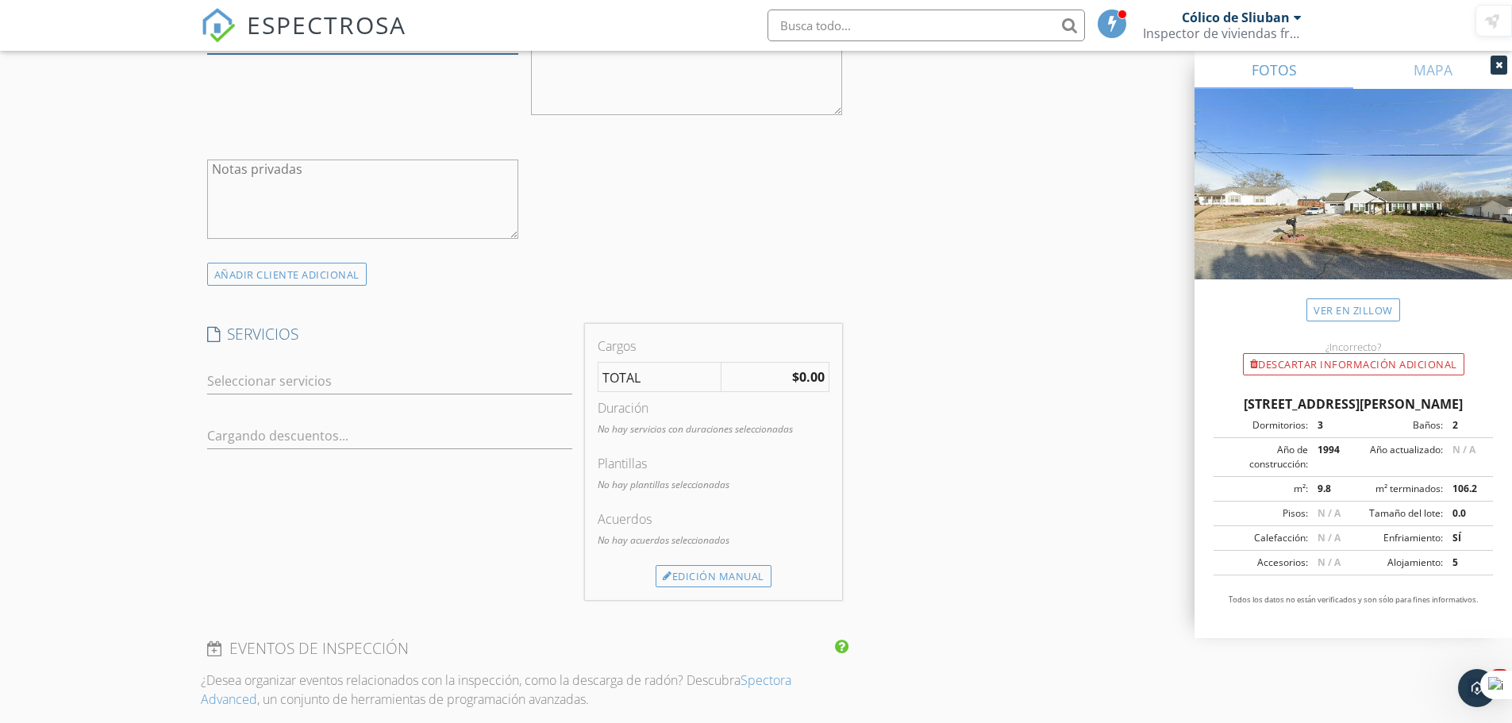
type input "[PHONE_NUMBER]"
click at [334, 373] on div at bounding box center [378, 380] width 343 height 25
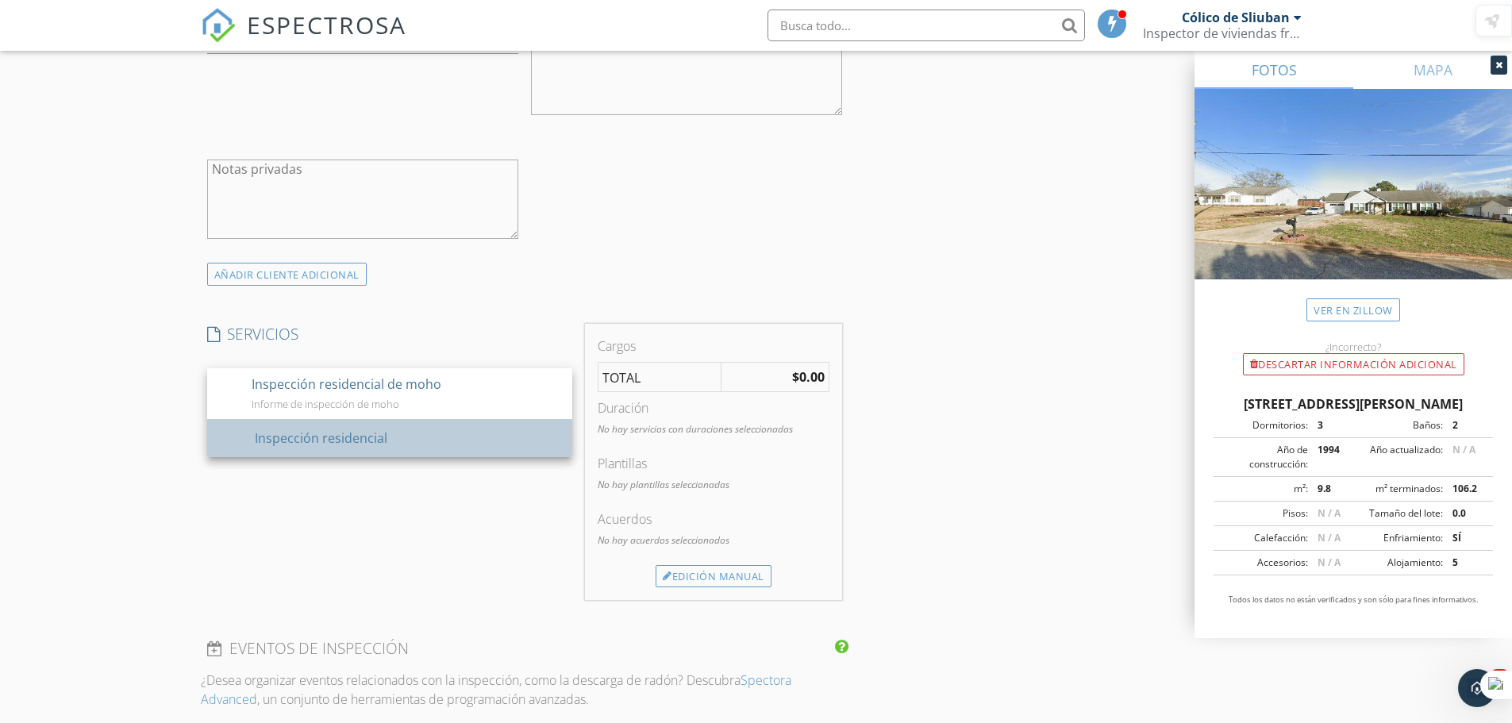
click at [333, 429] on font "contorno de casilla de verificación en blanco" at bounding box center [582, 436] width 724 height 19
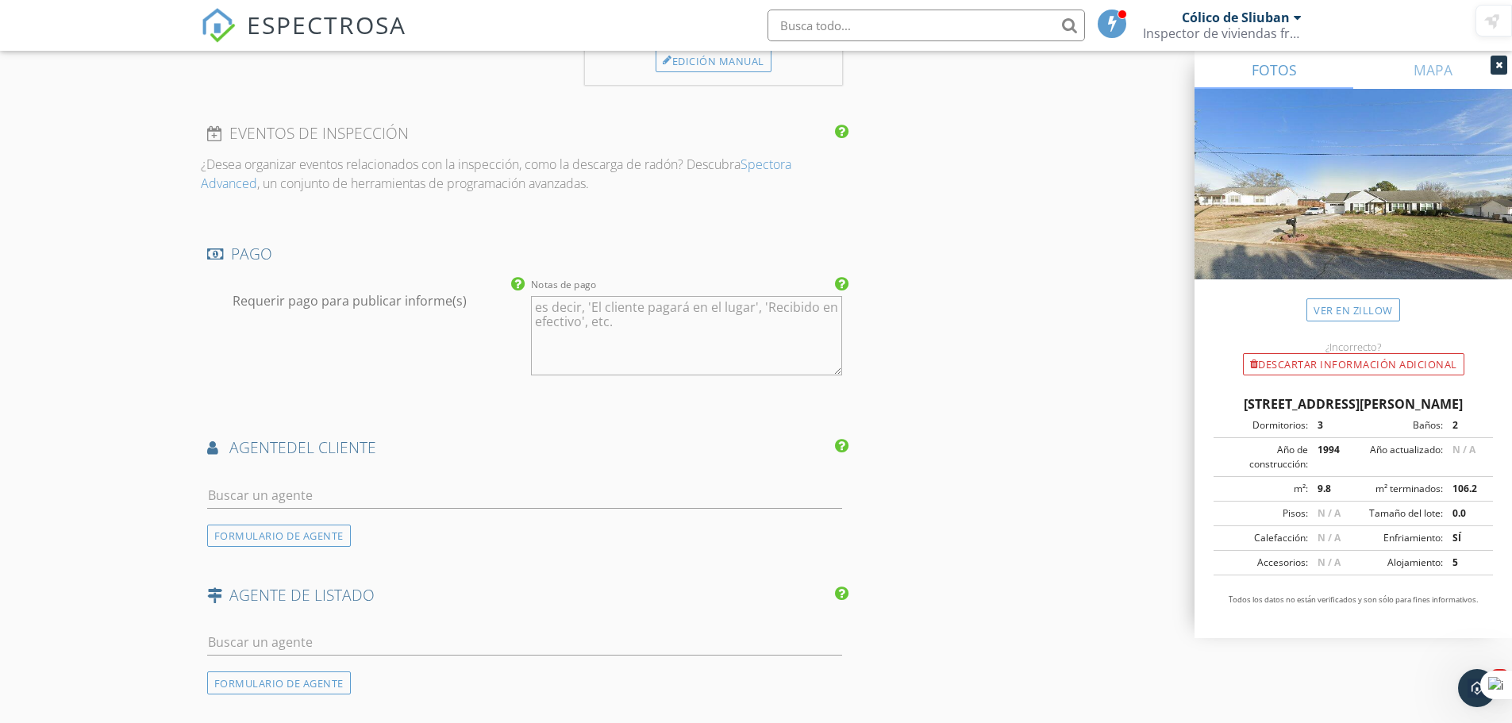
scroll to position [1667, 0]
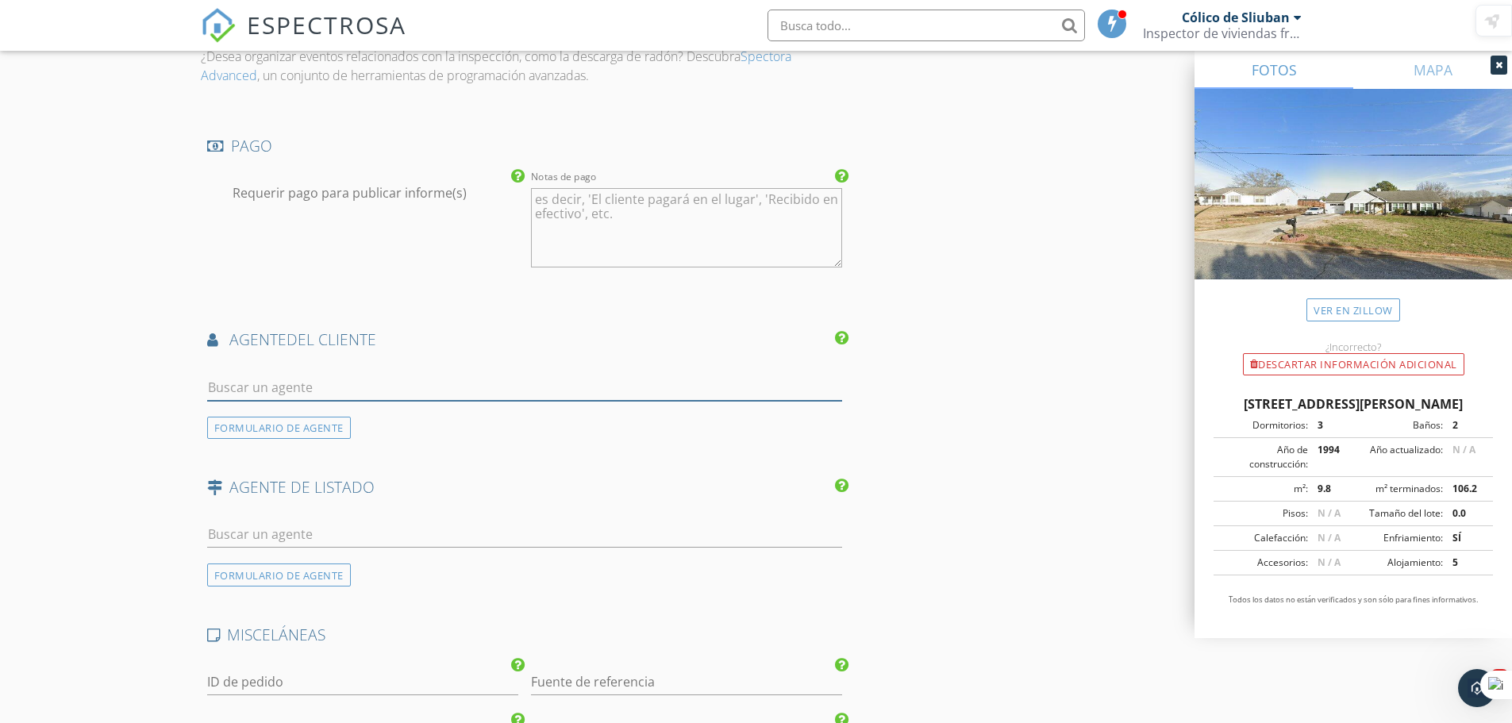
click at [368, 391] on input "text" at bounding box center [525, 388] width 636 height 26
type input "[PERSON_NAME]"
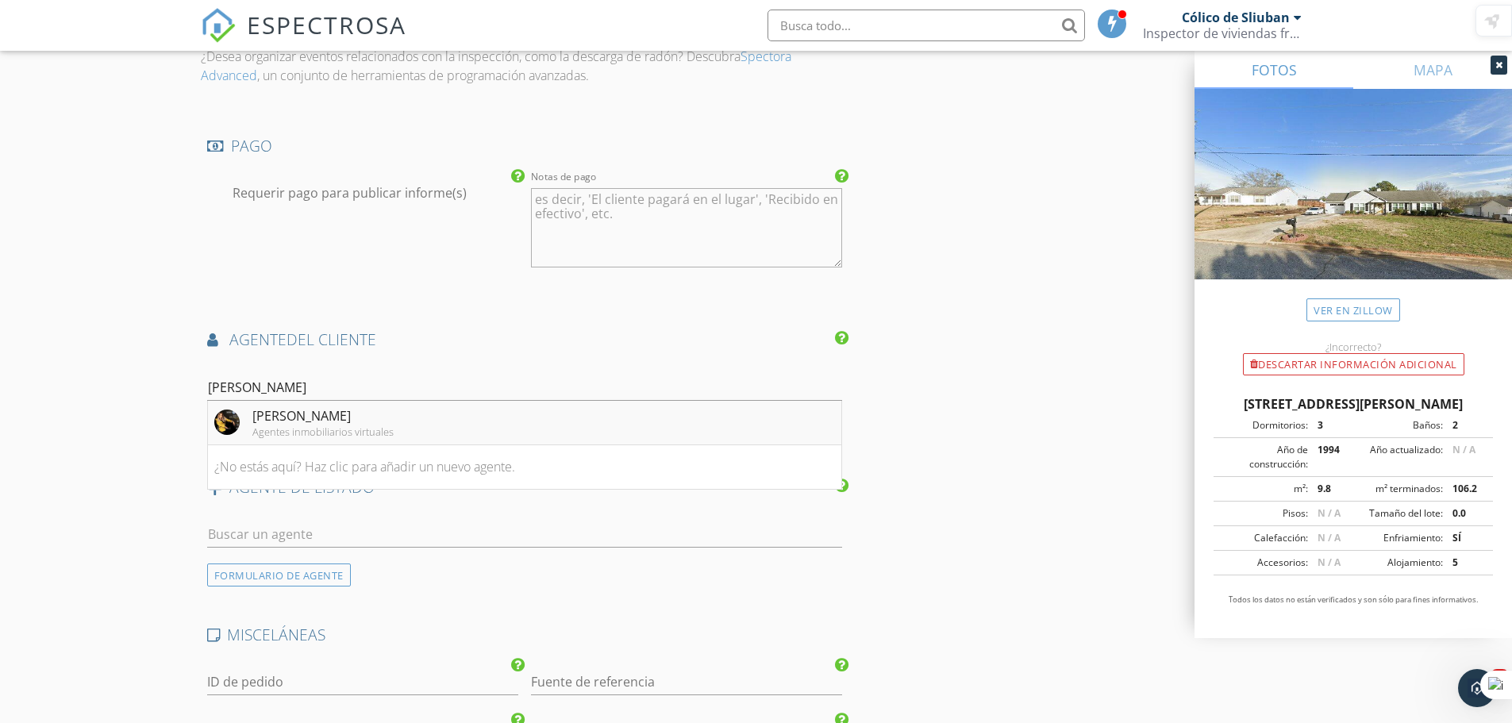
click at [355, 417] on div "[PERSON_NAME]" at bounding box center [322, 415] width 141 height 19
click at [355, 476] on font "AGENTE DE LISTADO" at bounding box center [301, 486] width 145 height 21
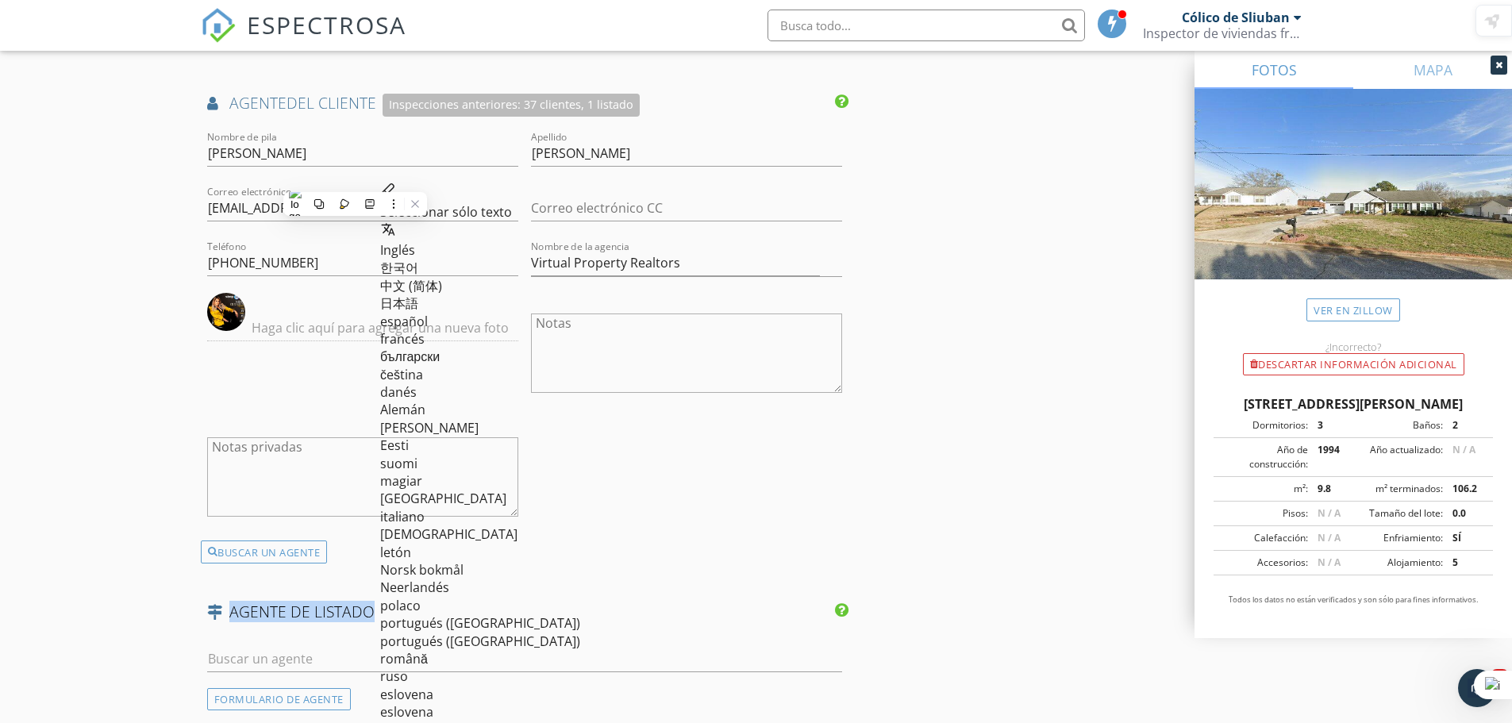
scroll to position [1905, 0]
click at [686, 194] on input "Correo electrónico CC" at bounding box center [686, 207] width 311 height 26
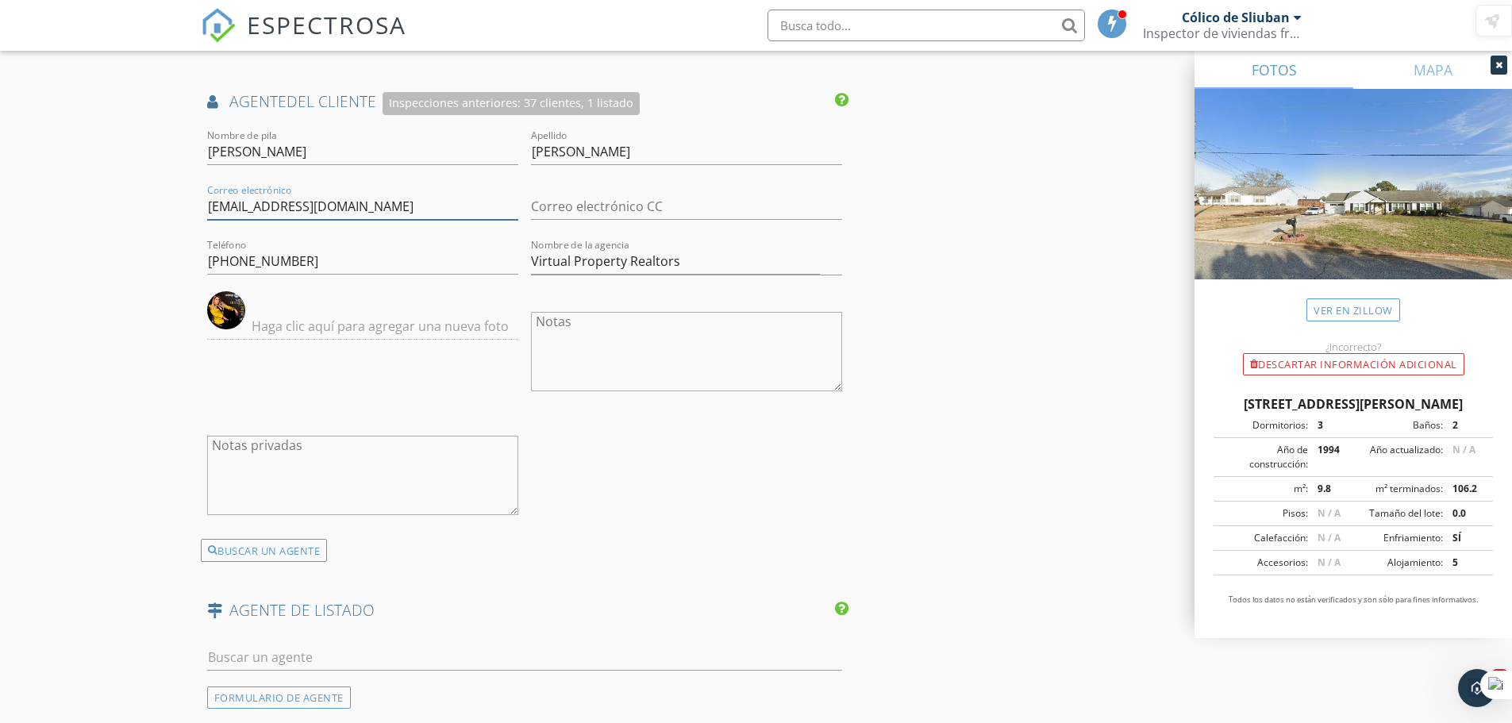
drag, startPoint x: 390, startPoint y: 209, endPoint x: 75, endPoint y: 173, distance: 317.2
click at [379, 205] on input "Correo electrónico" at bounding box center [362, 207] width 311 height 26
type input "[EMAIL_ADDRESS][DOMAIN_NAME]"
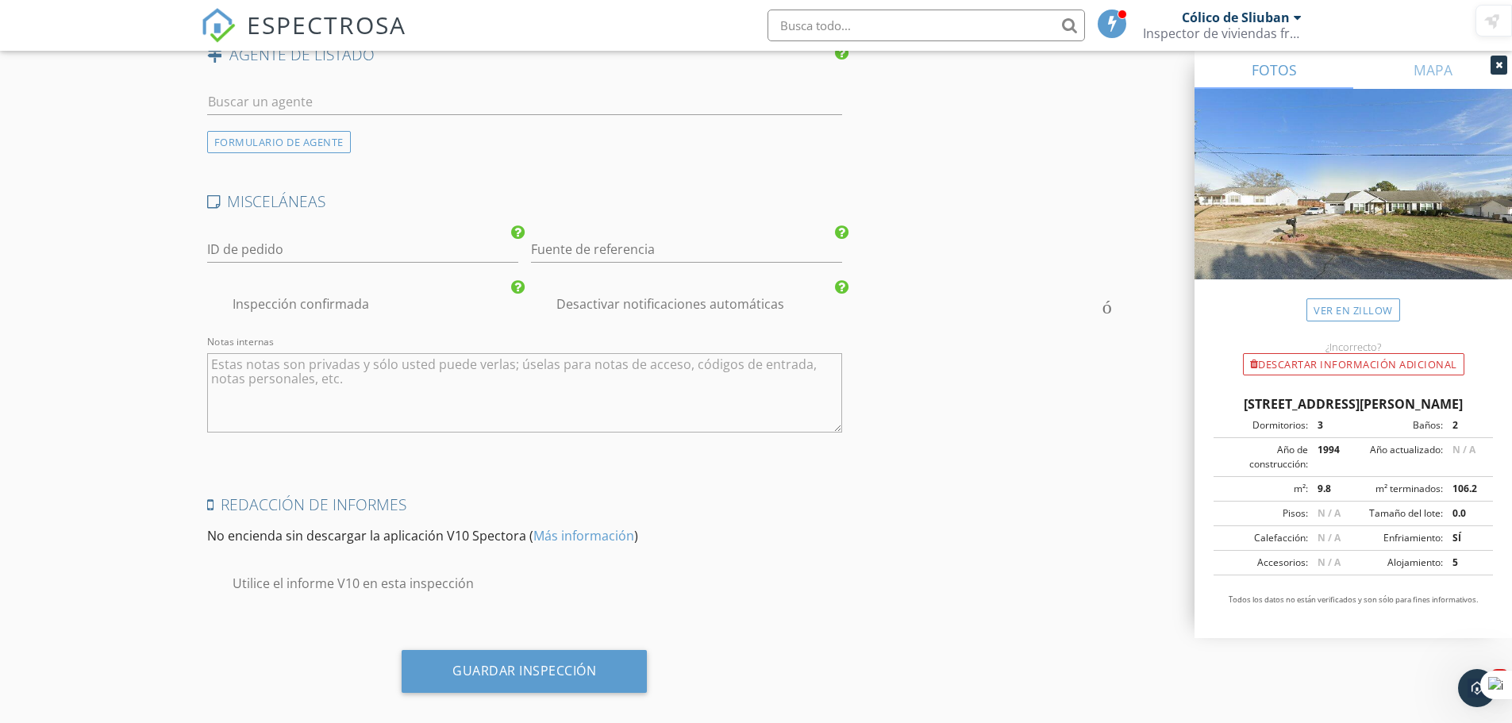
scroll to position [2481, 0]
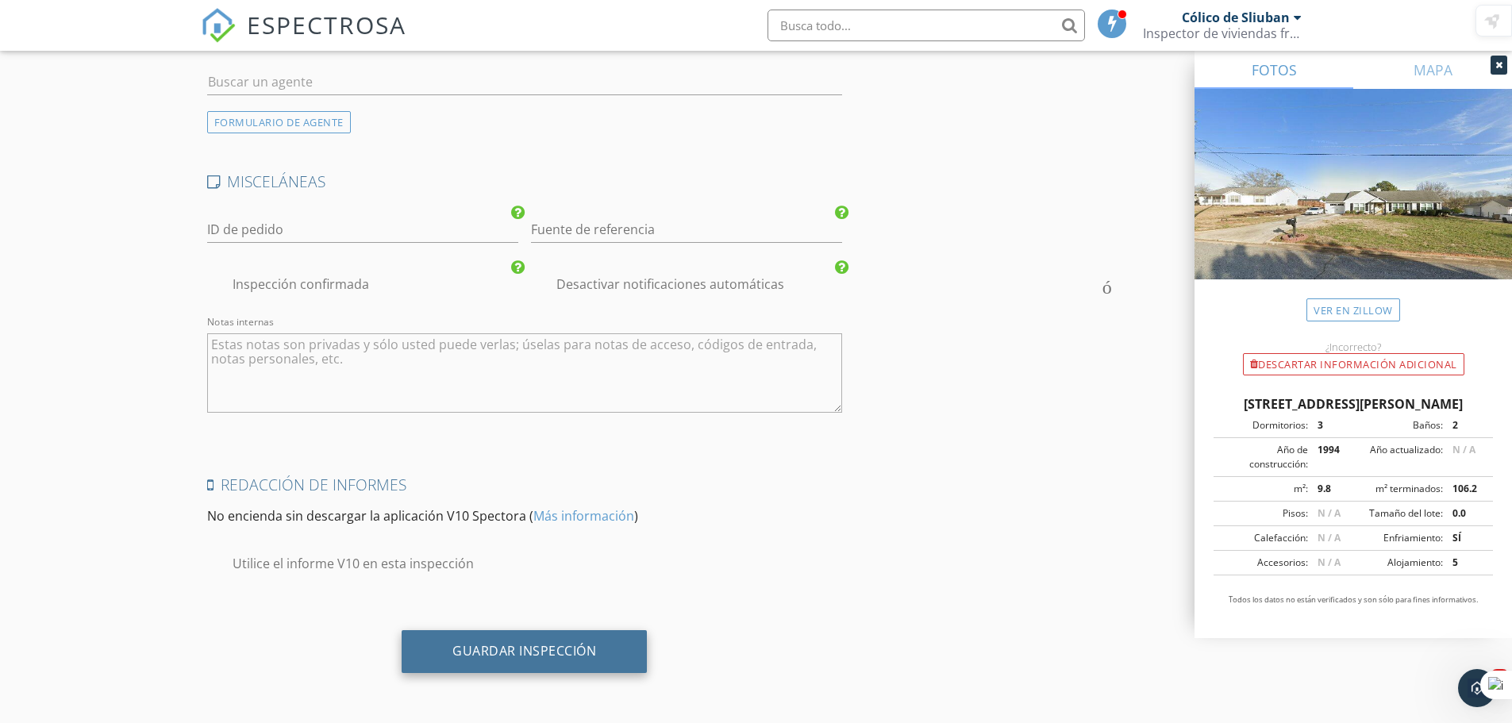
click at [516, 650] on font "Guardar inspección" at bounding box center [525, 650] width 144 height 17
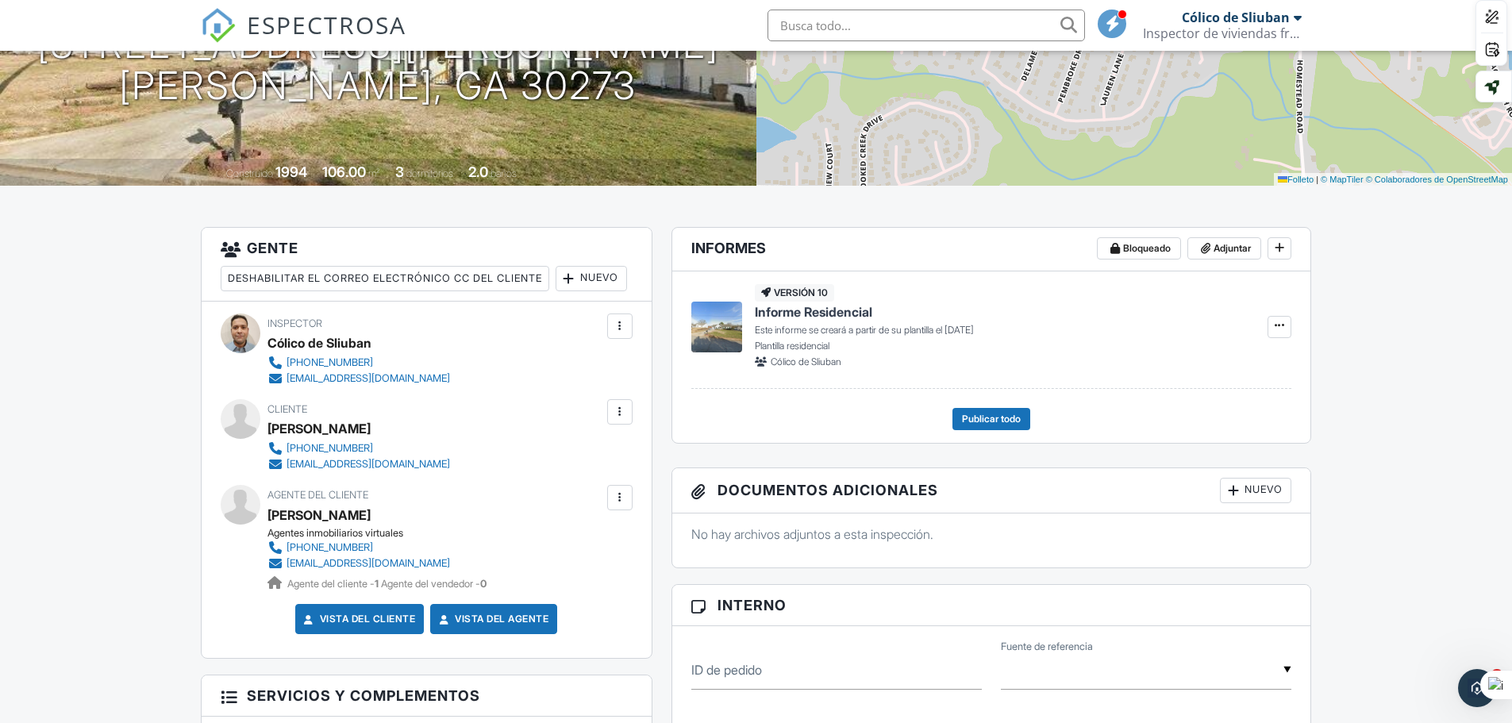
click at [722, 648] on div "ID de pedido ▼ Real Estate Agent Internet Search Relocation Company Past Custom…" at bounding box center [992, 671] width 620 height 67
click at [719, 649] on div "ID de pedido ▼ Real Estate Agent Internet Search Relocation Company Past Custom…" at bounding box center [992, 671] width 620 height 67
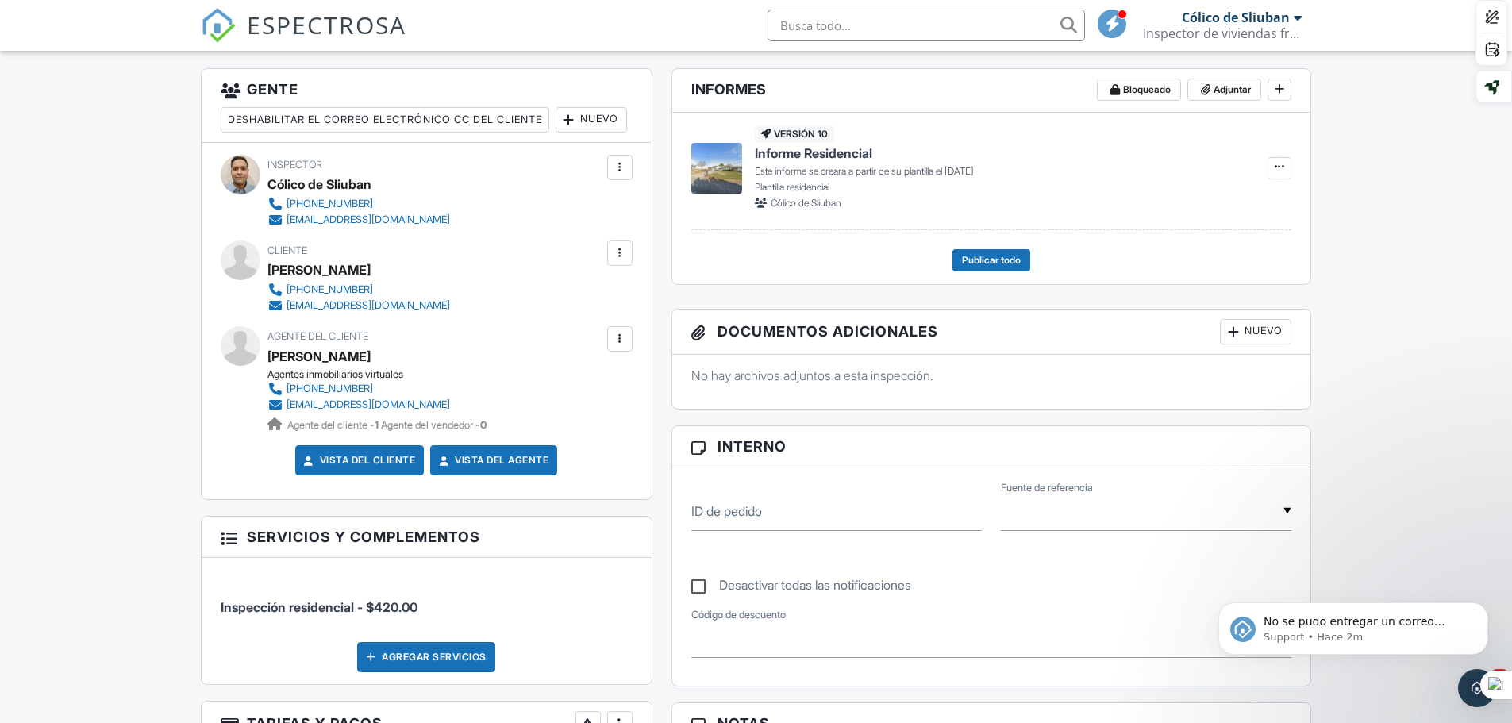
click at [1301, 13] on div at bounding box center [1298, 17] width 8 height 13
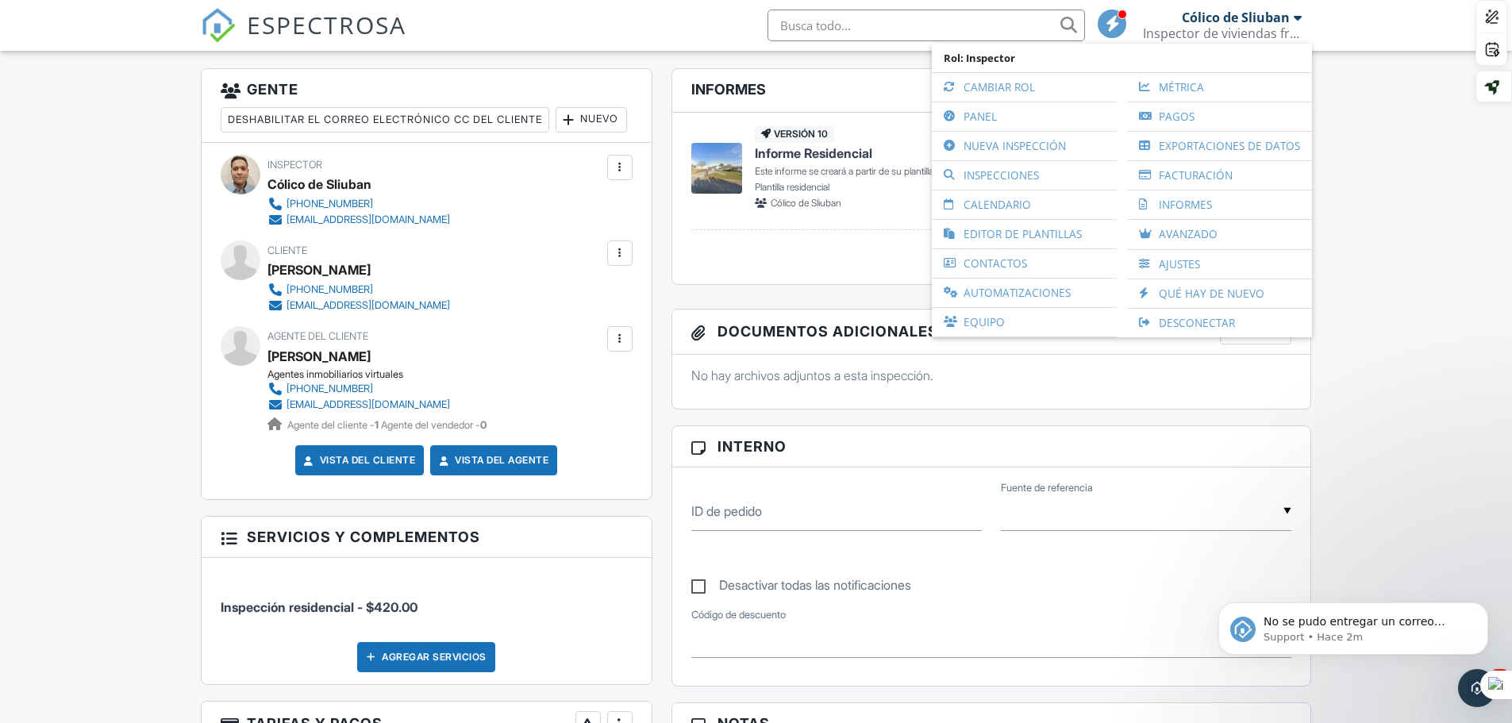
click at [1212, 317] on font "Desconectar" at bounding box center [1197, 322] width 76 height 15
